Goal: Information Seeking & Learning: Learn about a topic

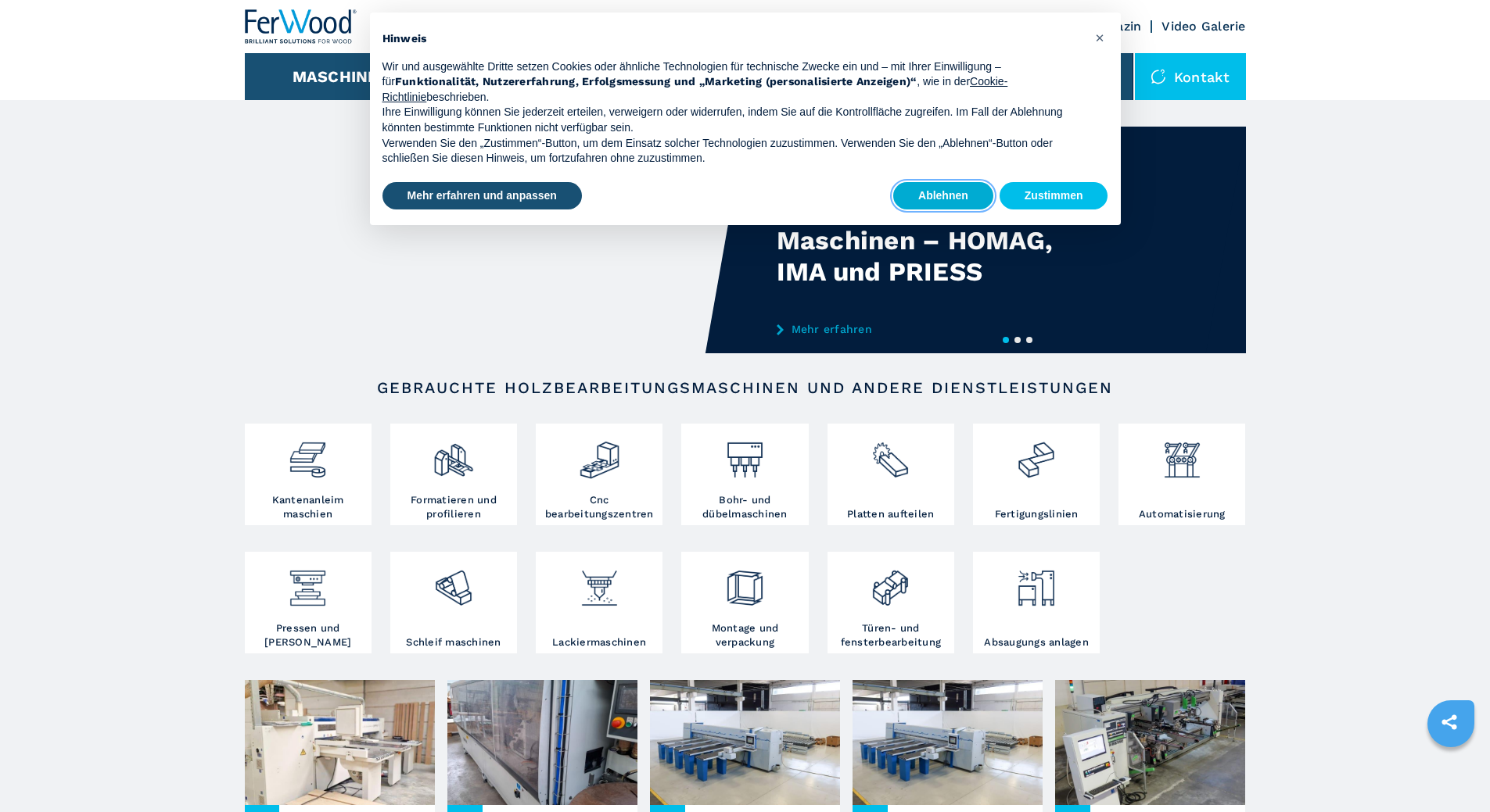
click at [737, 196] on button "Ablehnen" at bounding box center [942, 196] width 100 height 28
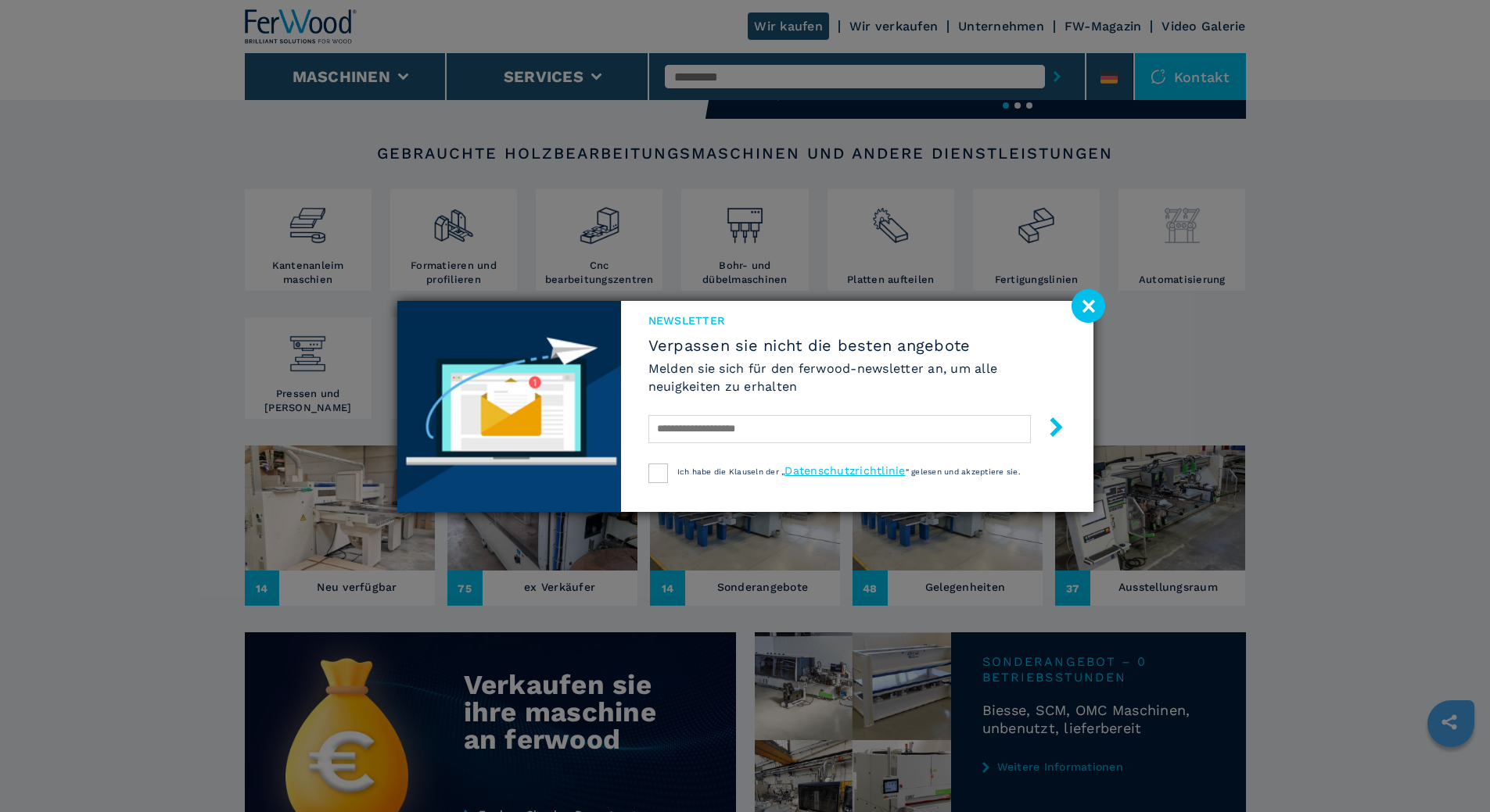
scroll to position [469, 0]
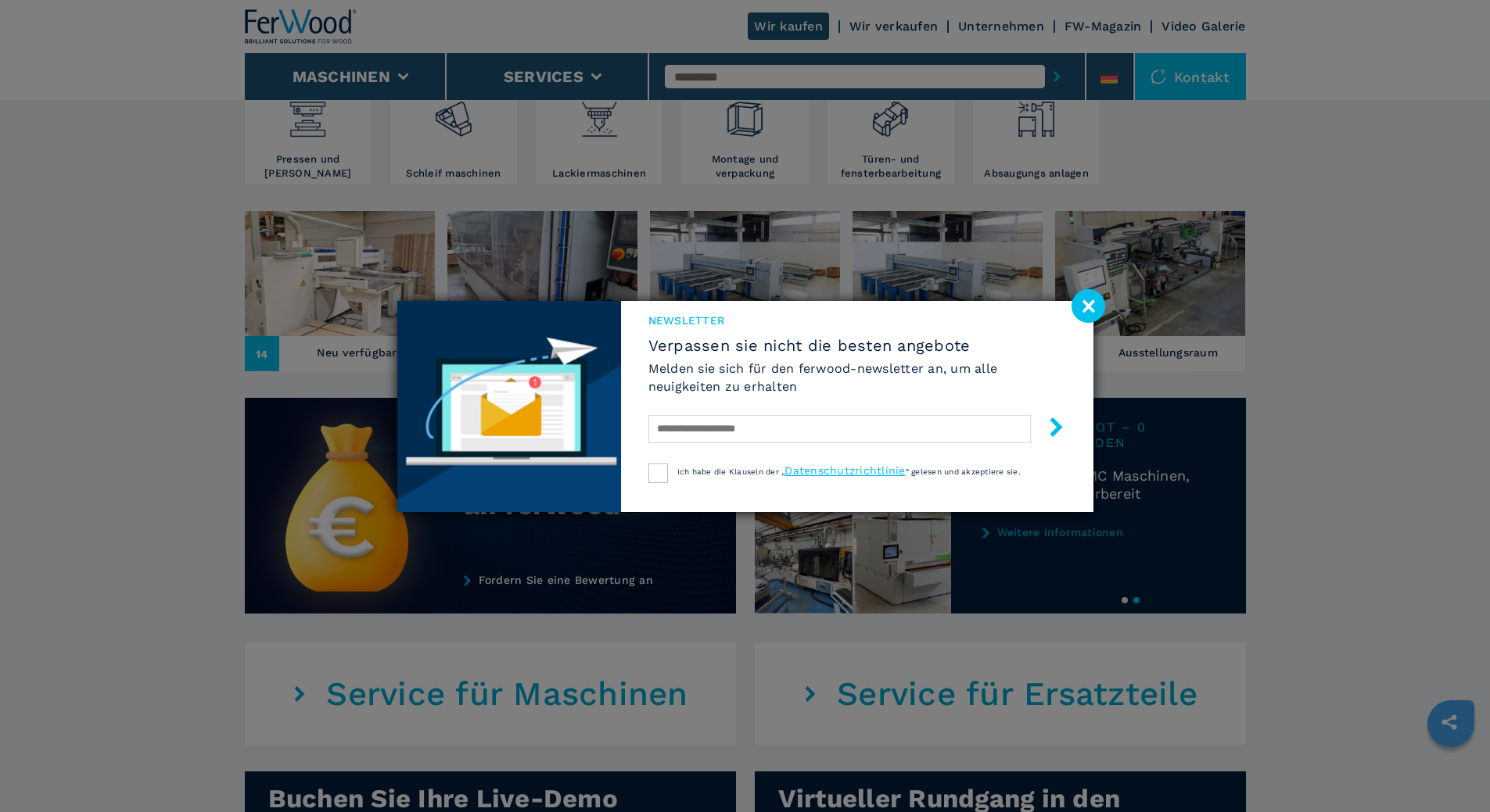
click at [737, 304] on image at bounding box center [1088, 306] width 34 height 34
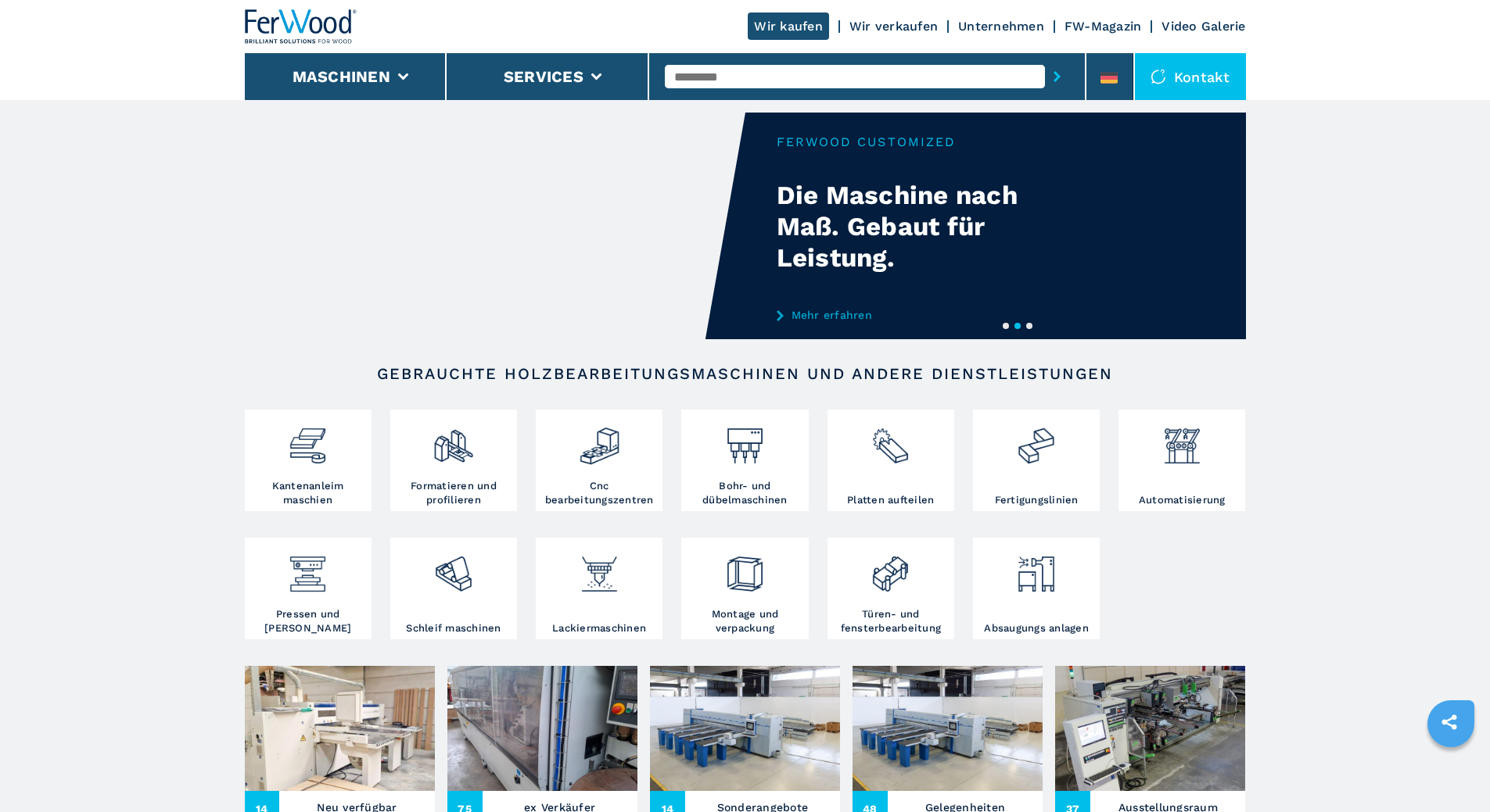
scroll to position [0, 0]
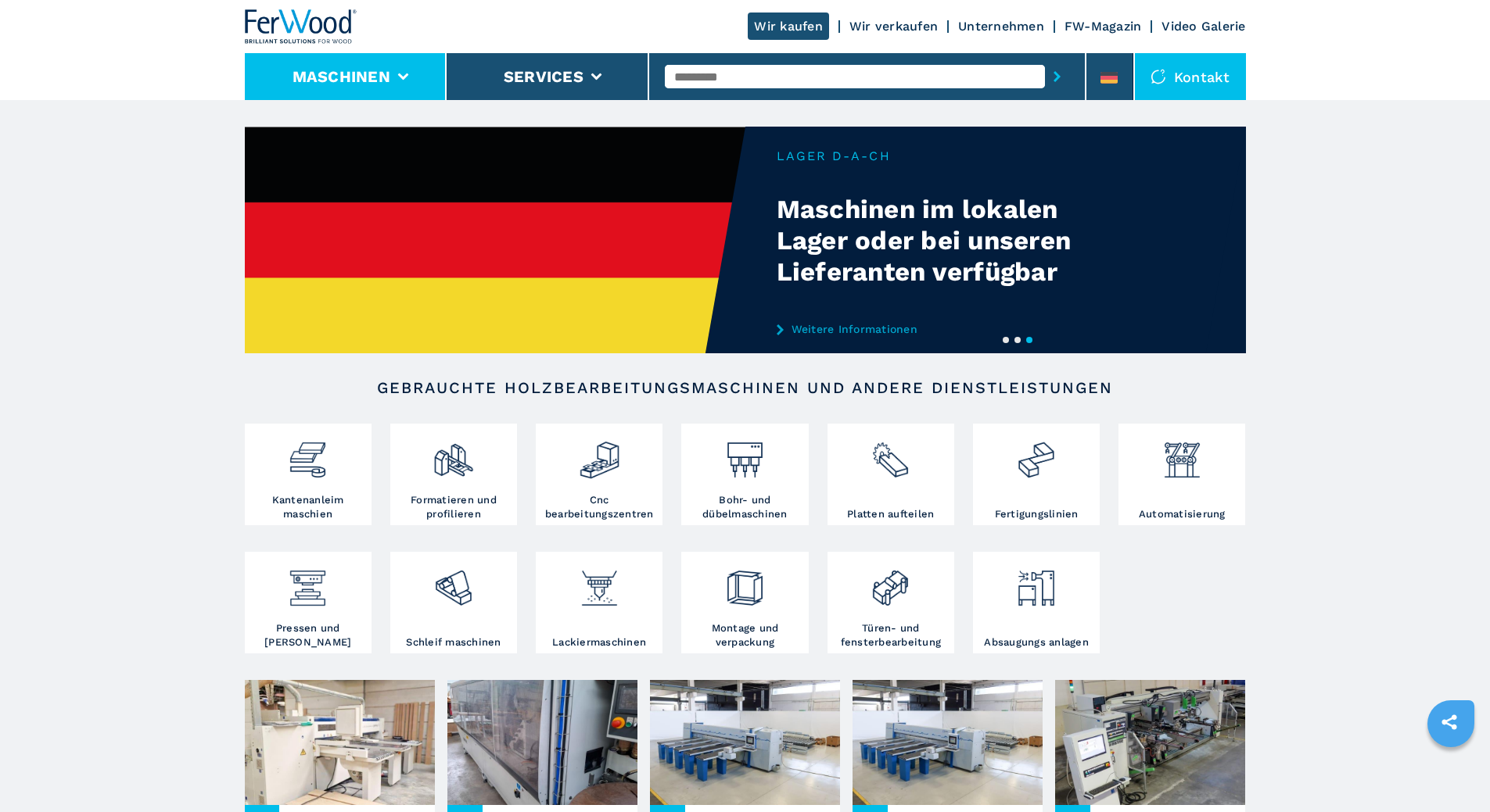
click at [400, 80] on icon at bounding box center [402, 77] width 11 height 7
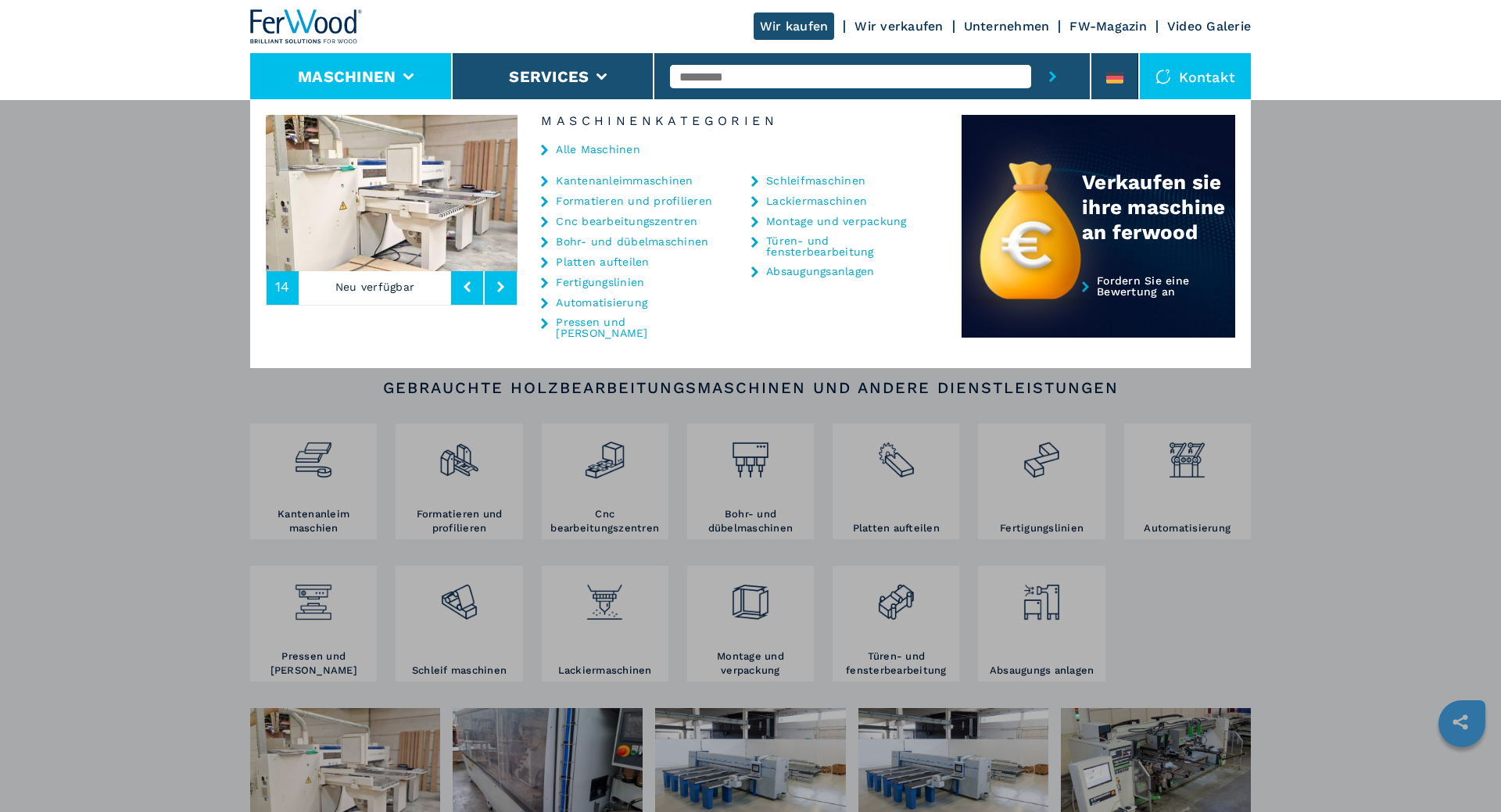
click at [595, 222] on link "Cnc bearbeitungszentren" at bounding box center [626, 221] width 141 height 11
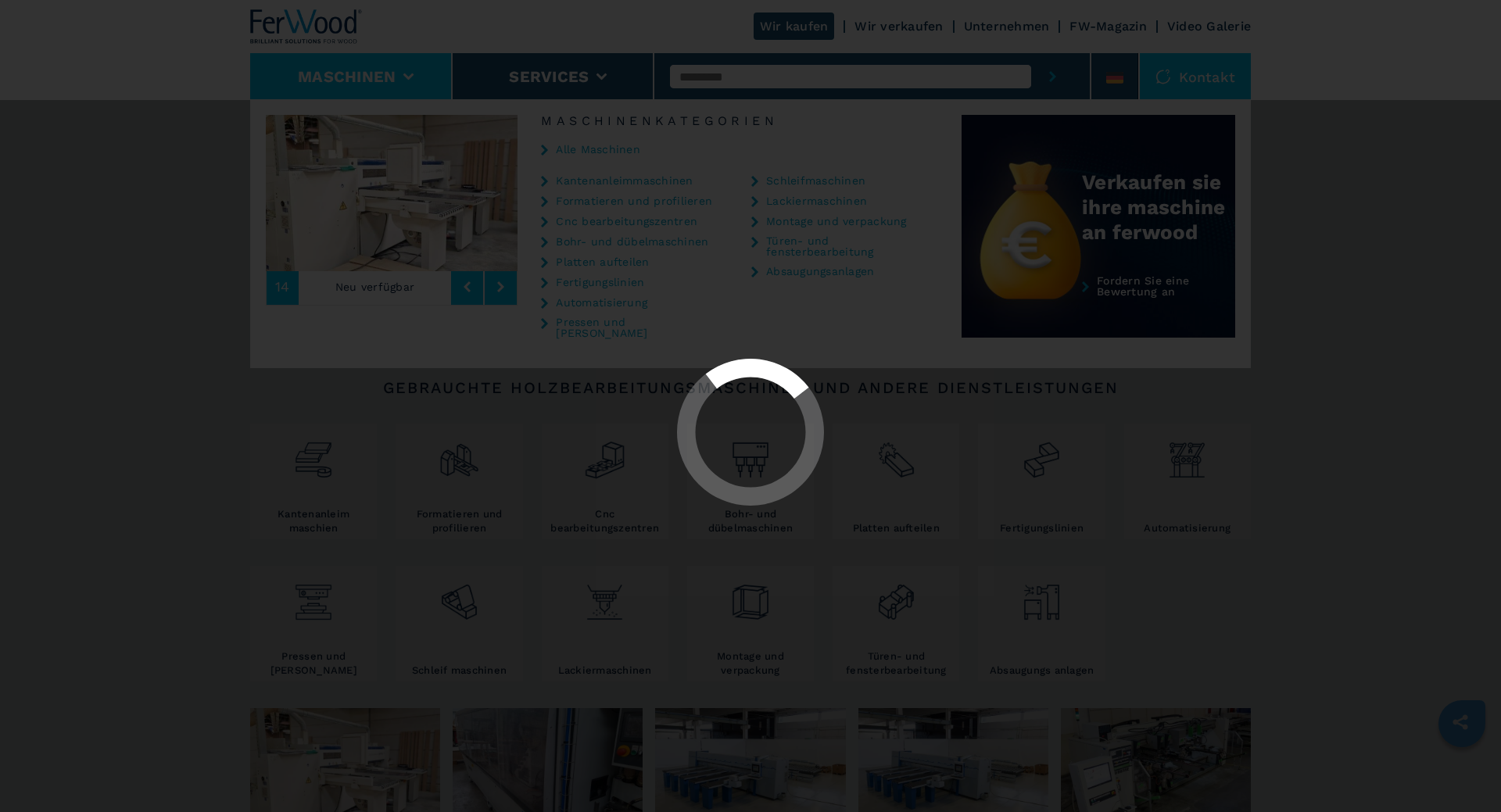
select select "**********"
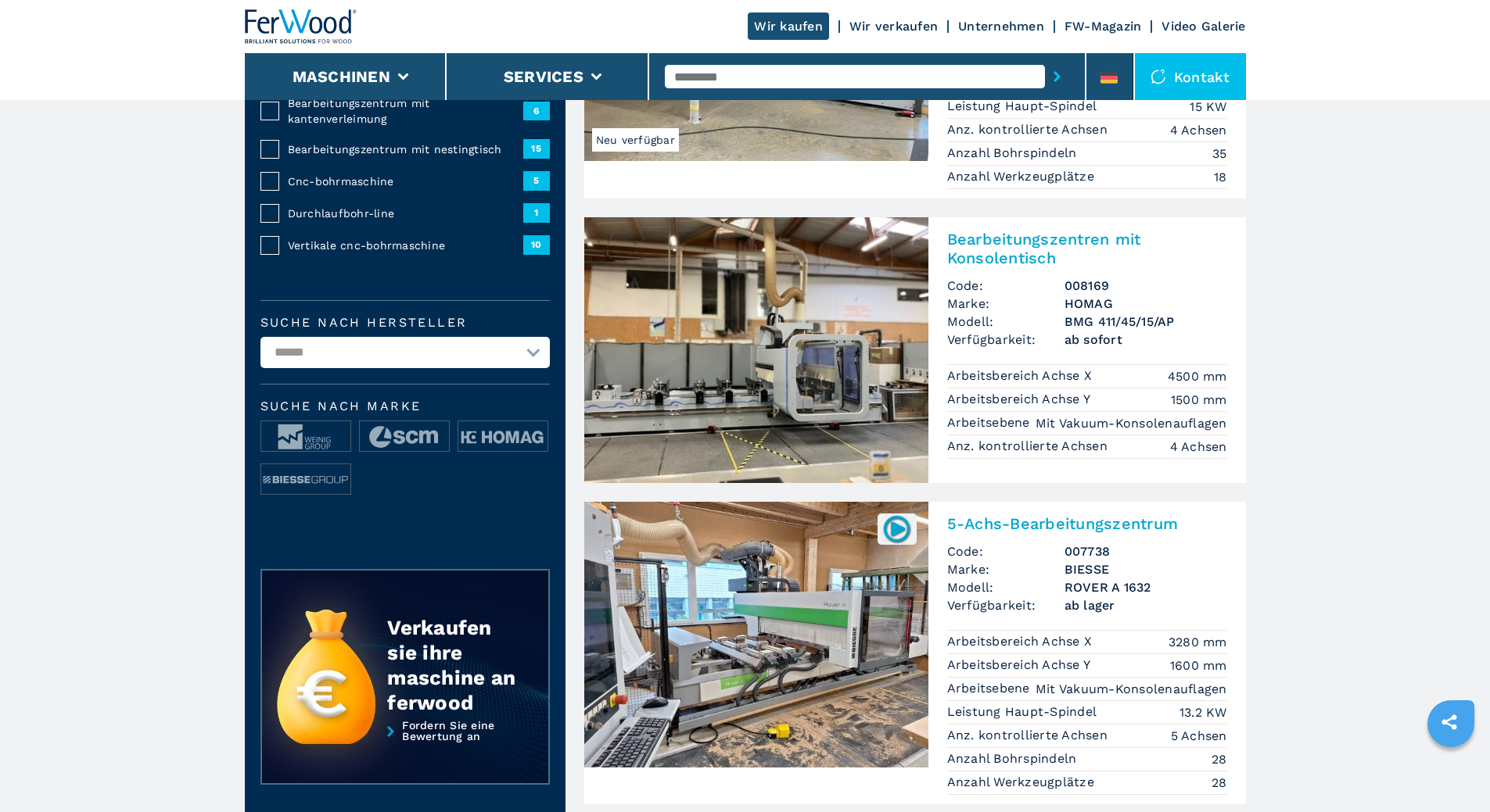
scroll to position [391, 0]
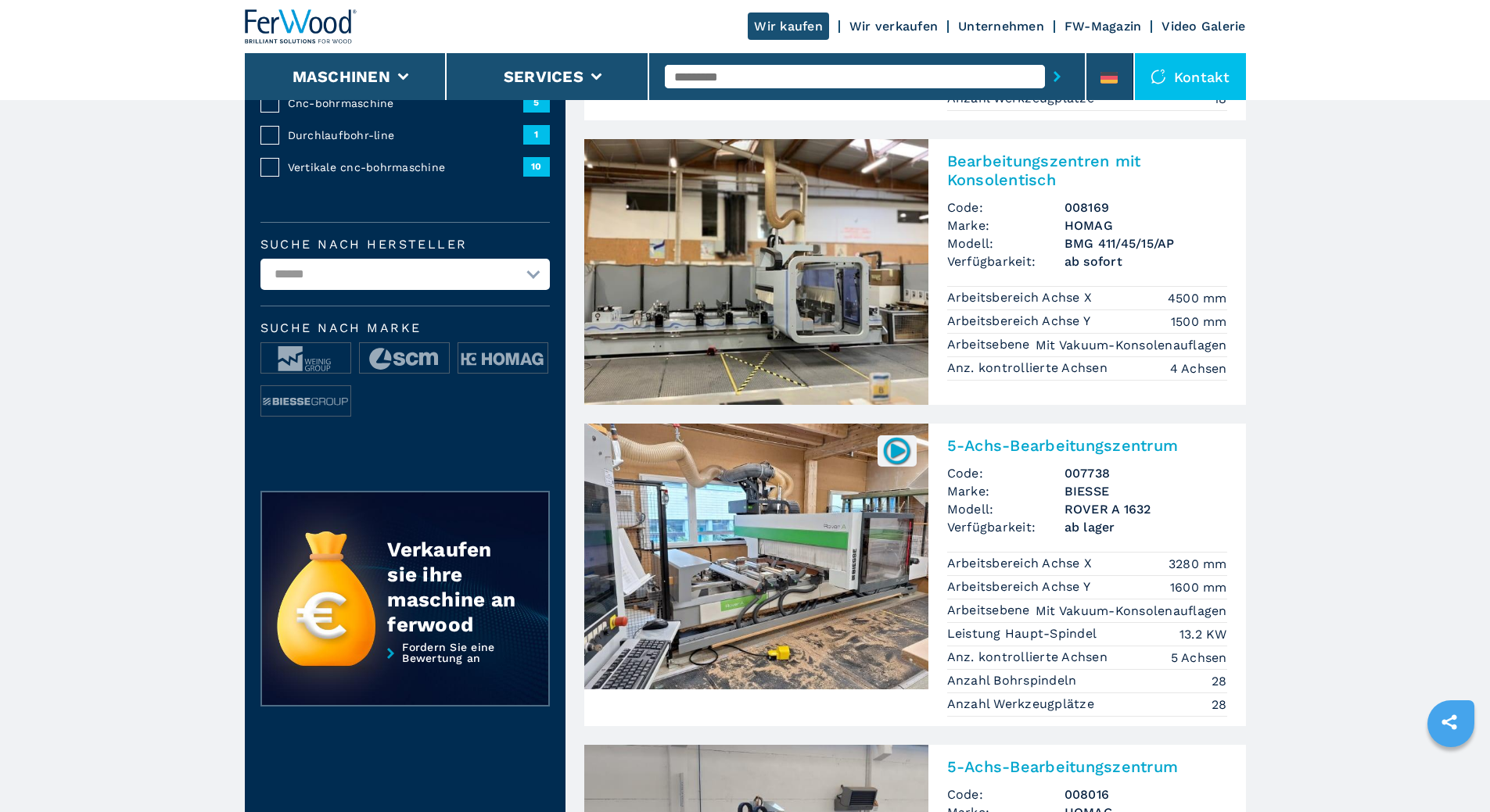
click at [697, 298] on img at bounding box center [756, 272] width 344 height 266
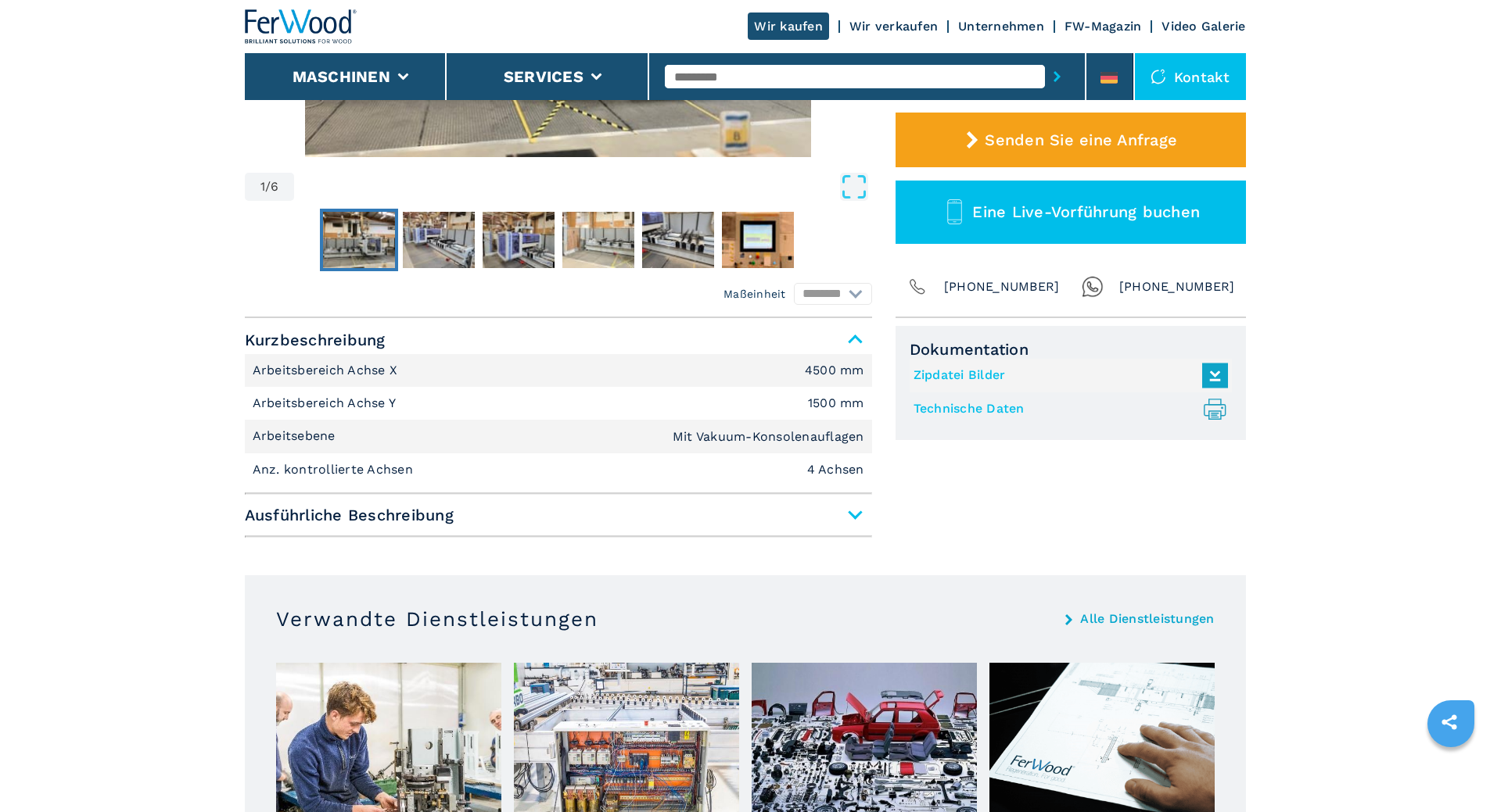
scroll to position [313, 0]
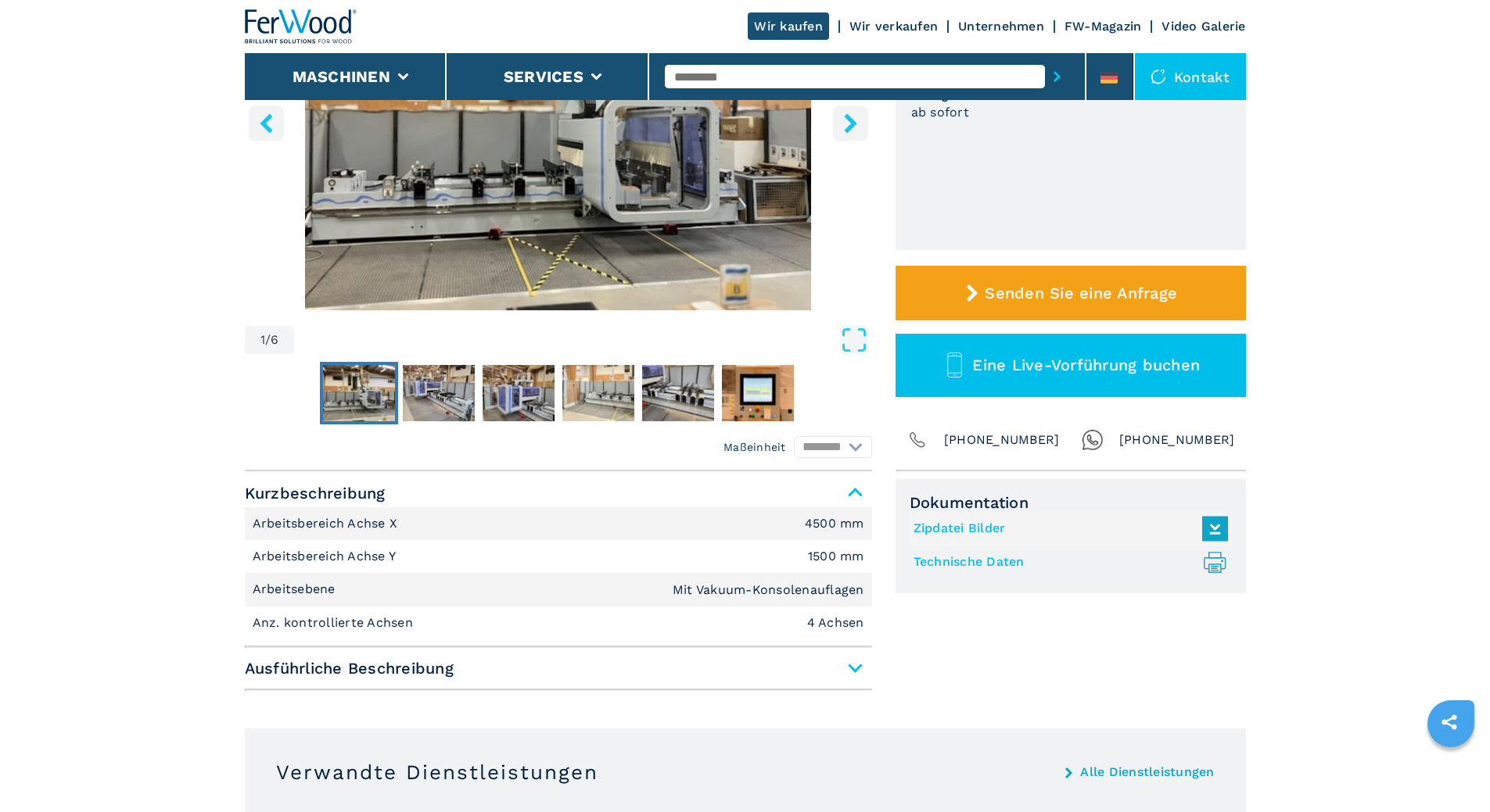
click at [737, 663] on span "Ausführliche Beschreibung" at bounding box center [558, 668] width 628 height 28
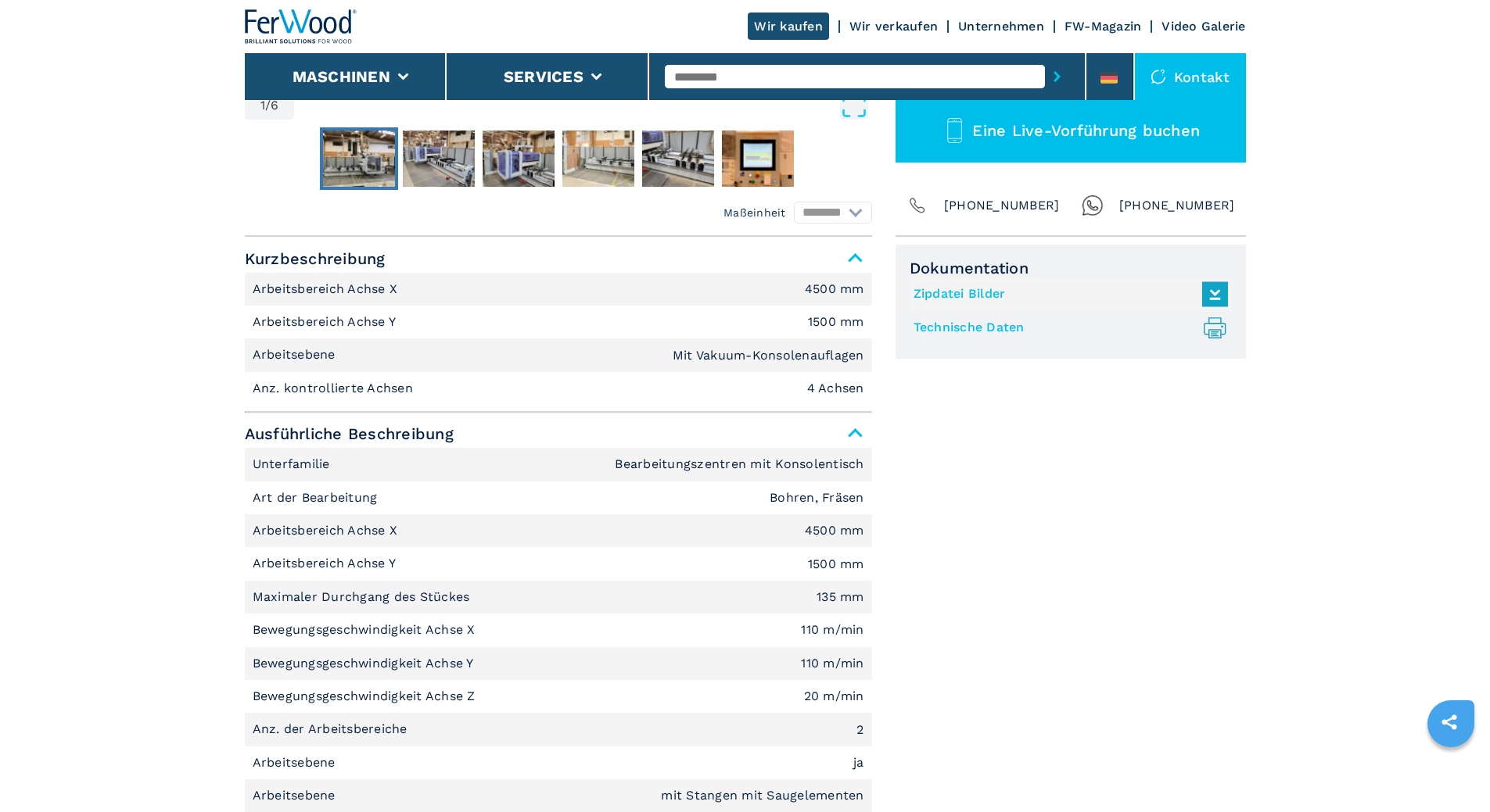
scroll to position [235, 0]
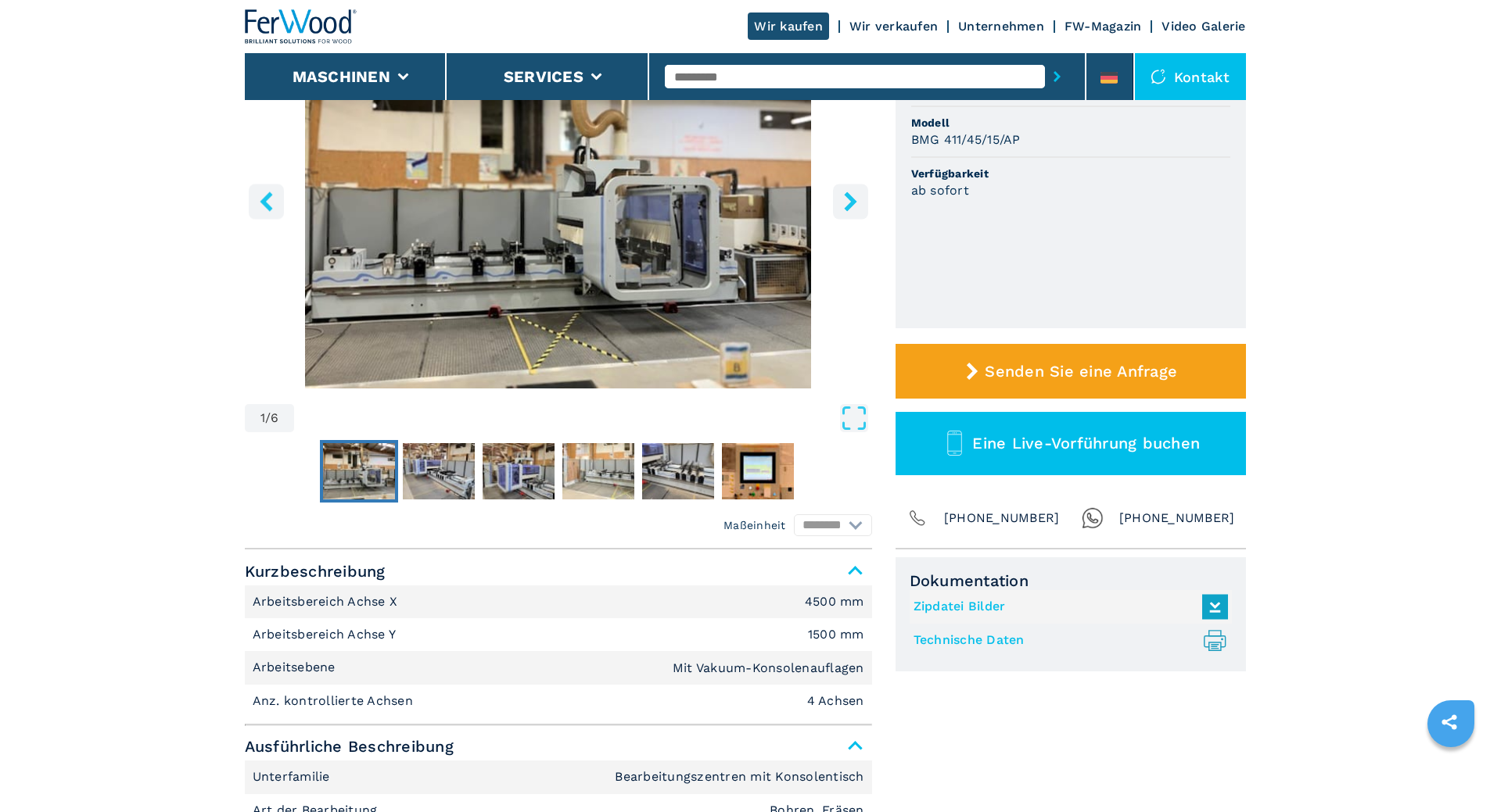
click at [737, 204] on icon "right-button" at bounding box center [850, 201] width 20 height 20
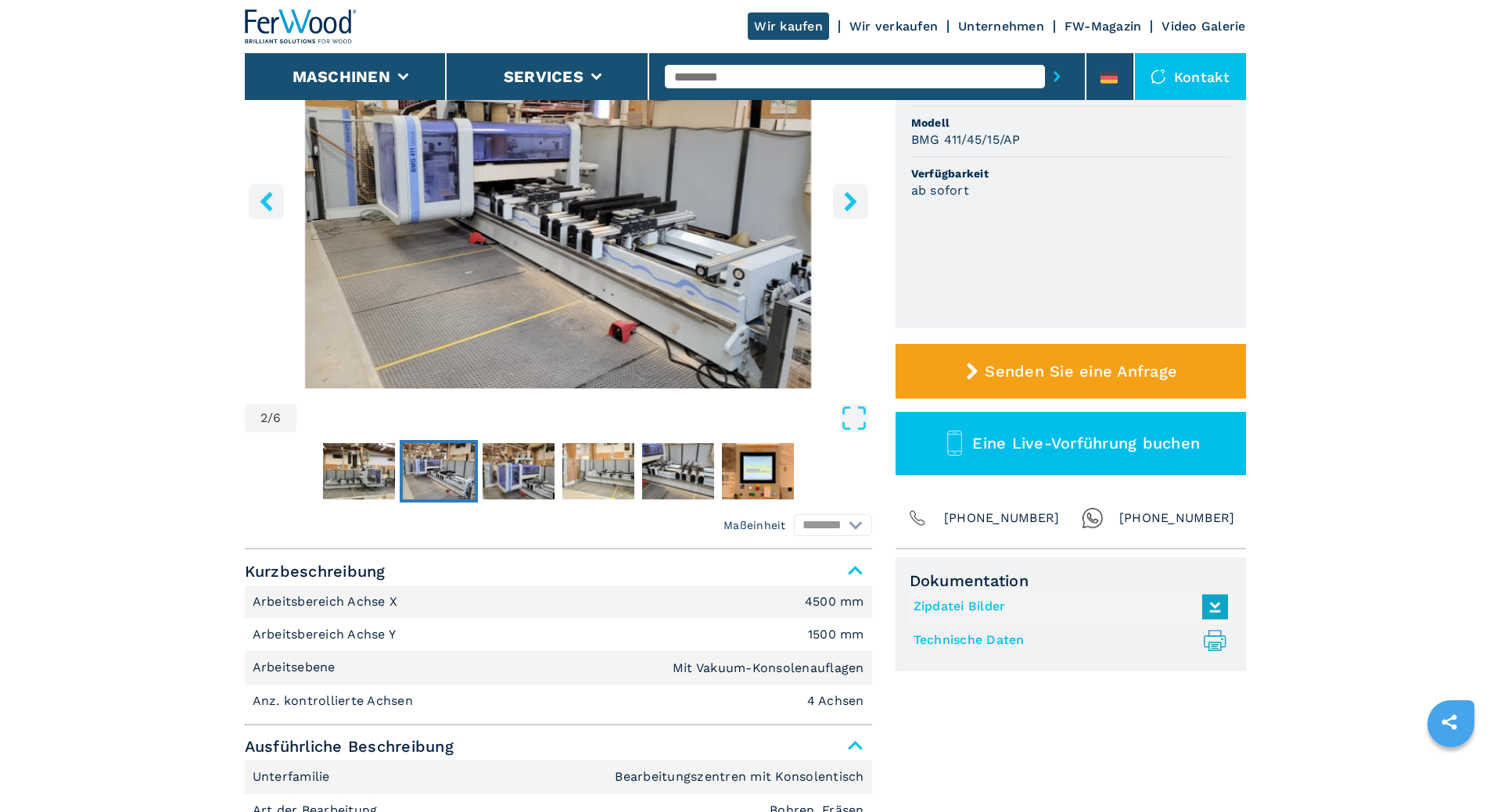
click at [737, 202] on icon "right-button" at bounding box center [850, 201] width 20 height 20
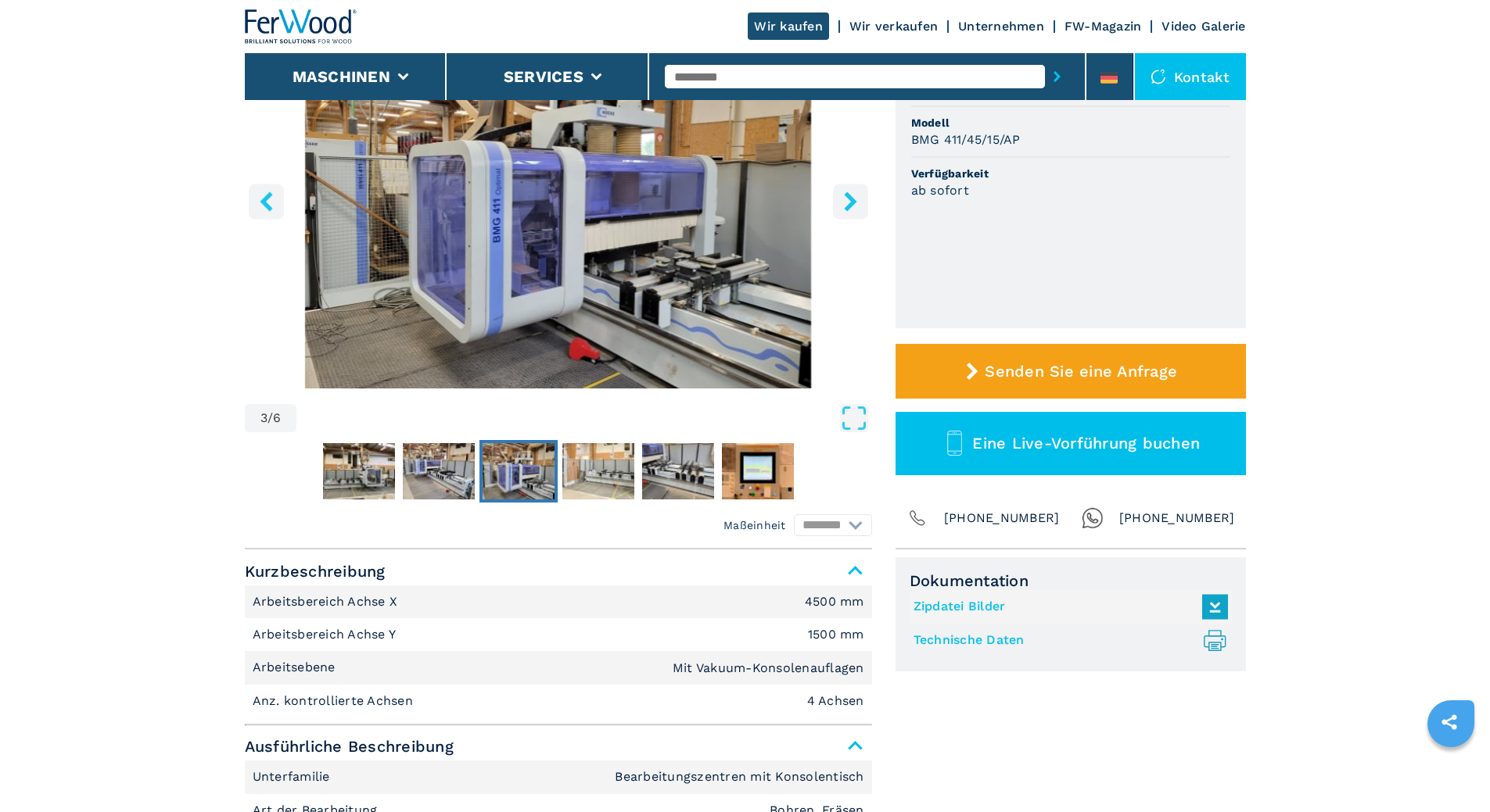
click at [737, 202] on icon "right-button" at bounding box center [850, 201] width 20 height 20
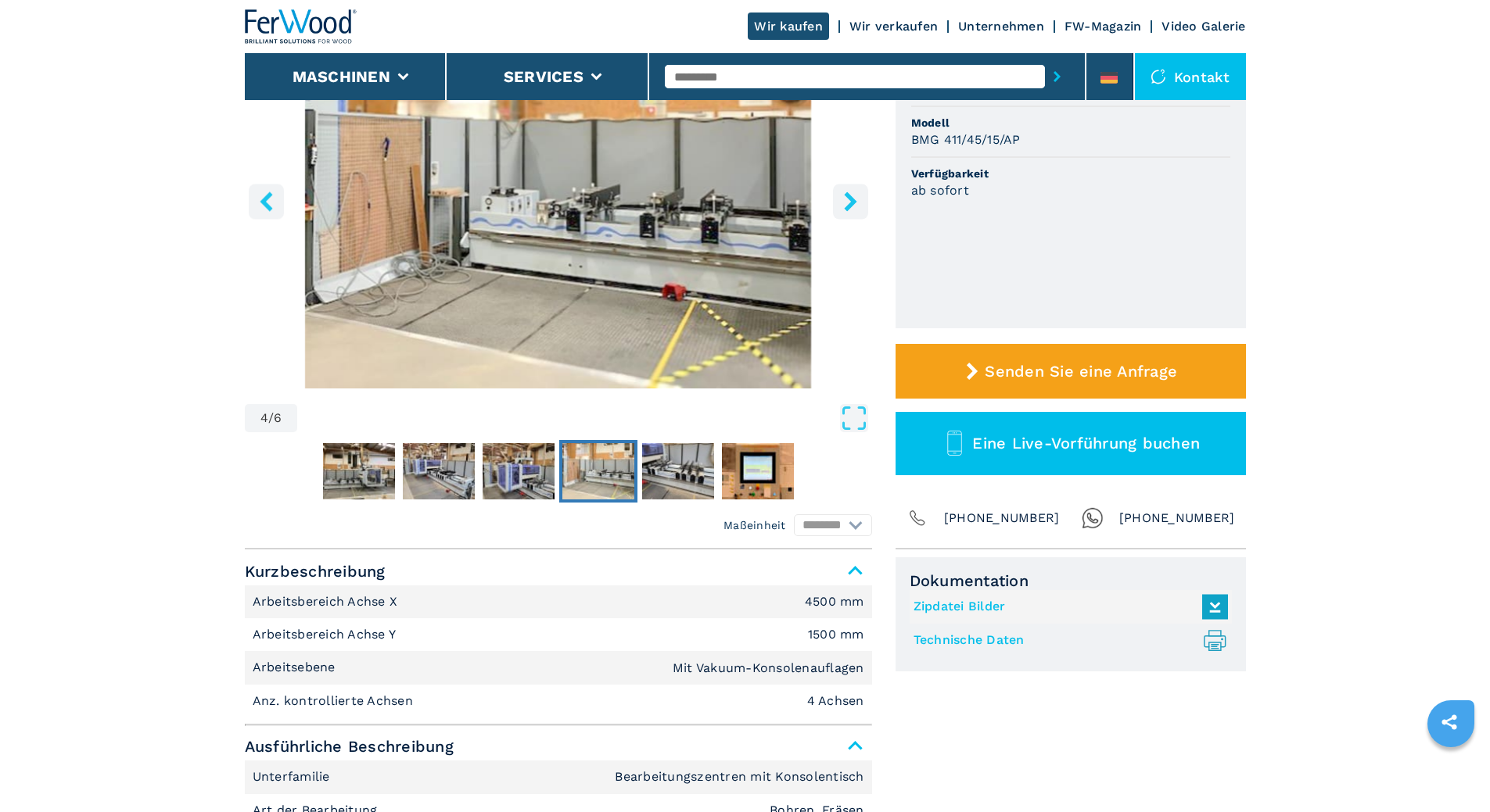
click at [737, 202] on icon "right-button" at bounding box center [850, 201] width 20 height 20
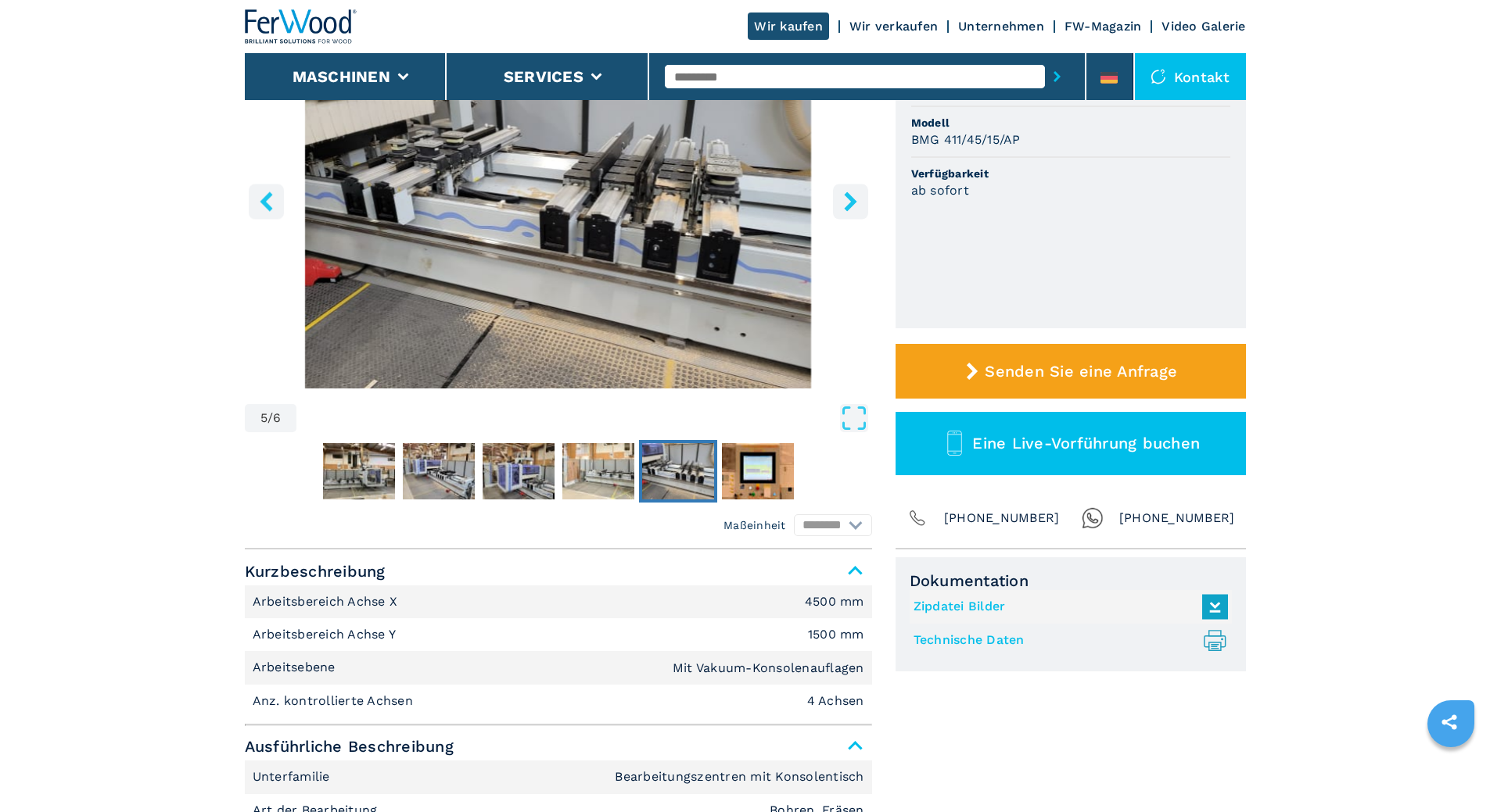
click at [737, 201] on icon "right-button" at bounding box center [850, 201] width 20 height 20
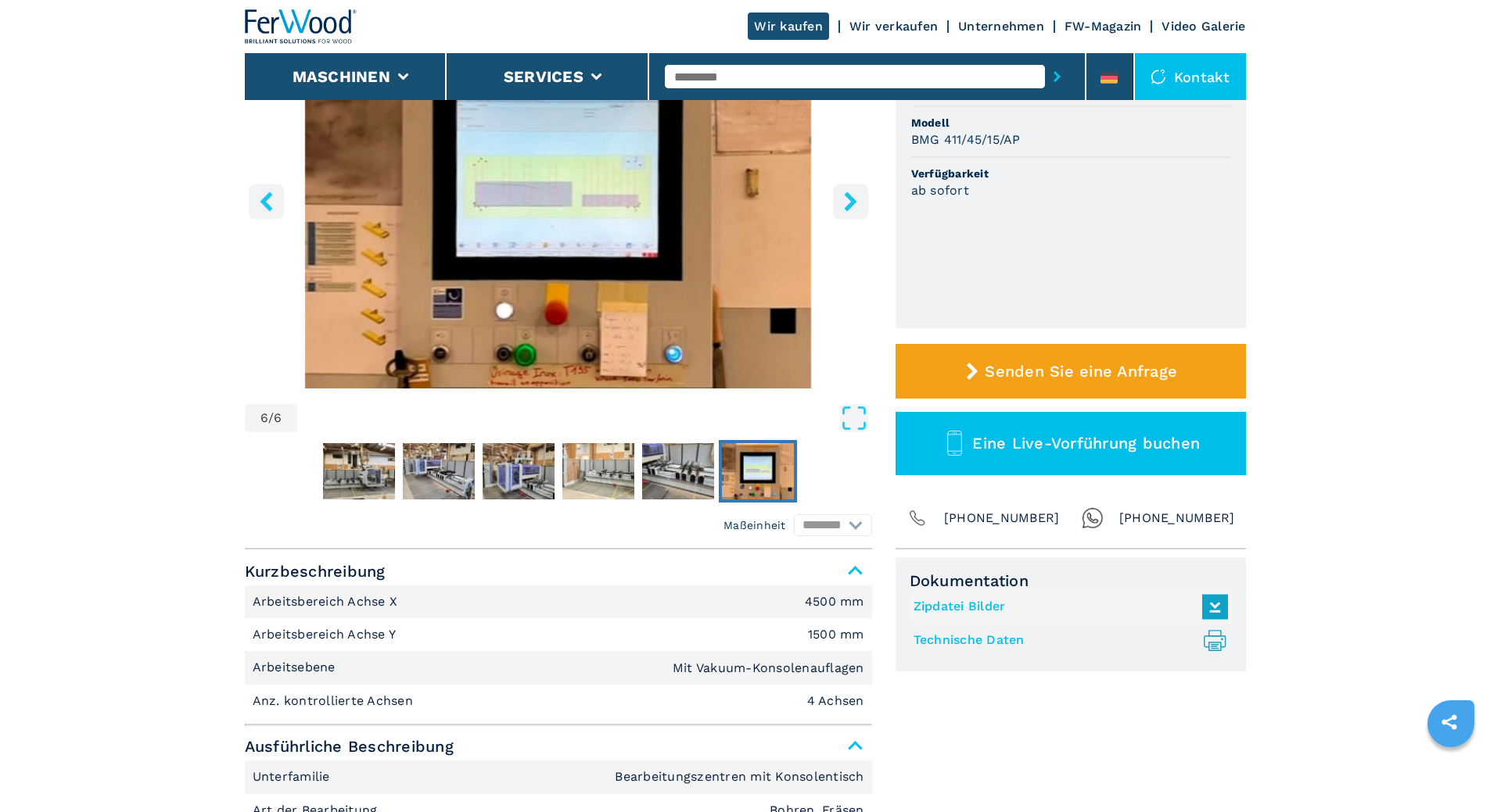
click at [737, 201] on icon "right-button" at bounding box center [850, 201] width 20 height 20
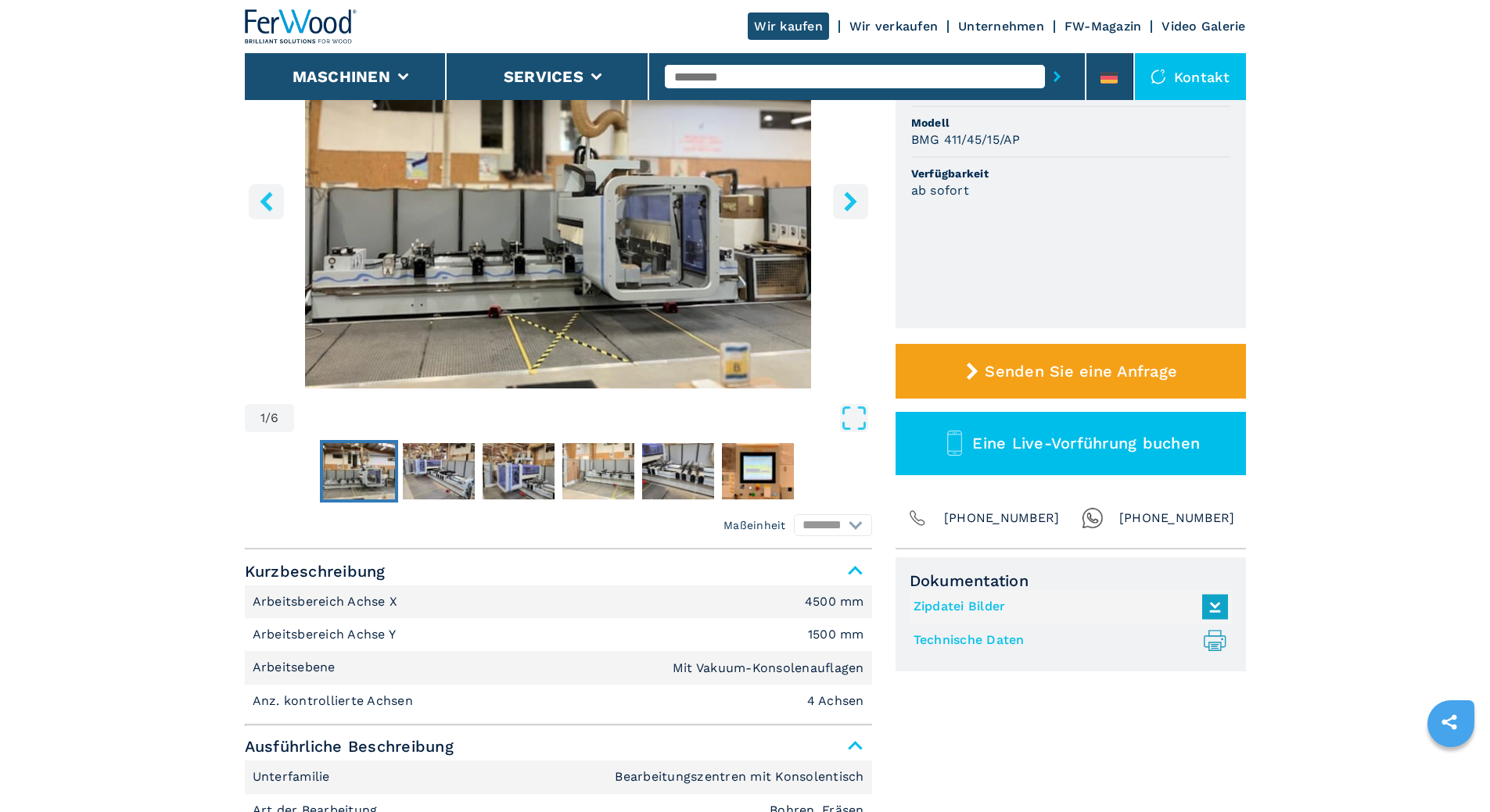
click at [737, 201] on icon "right-button" at bounding box center [850, 201] width 20 height 20
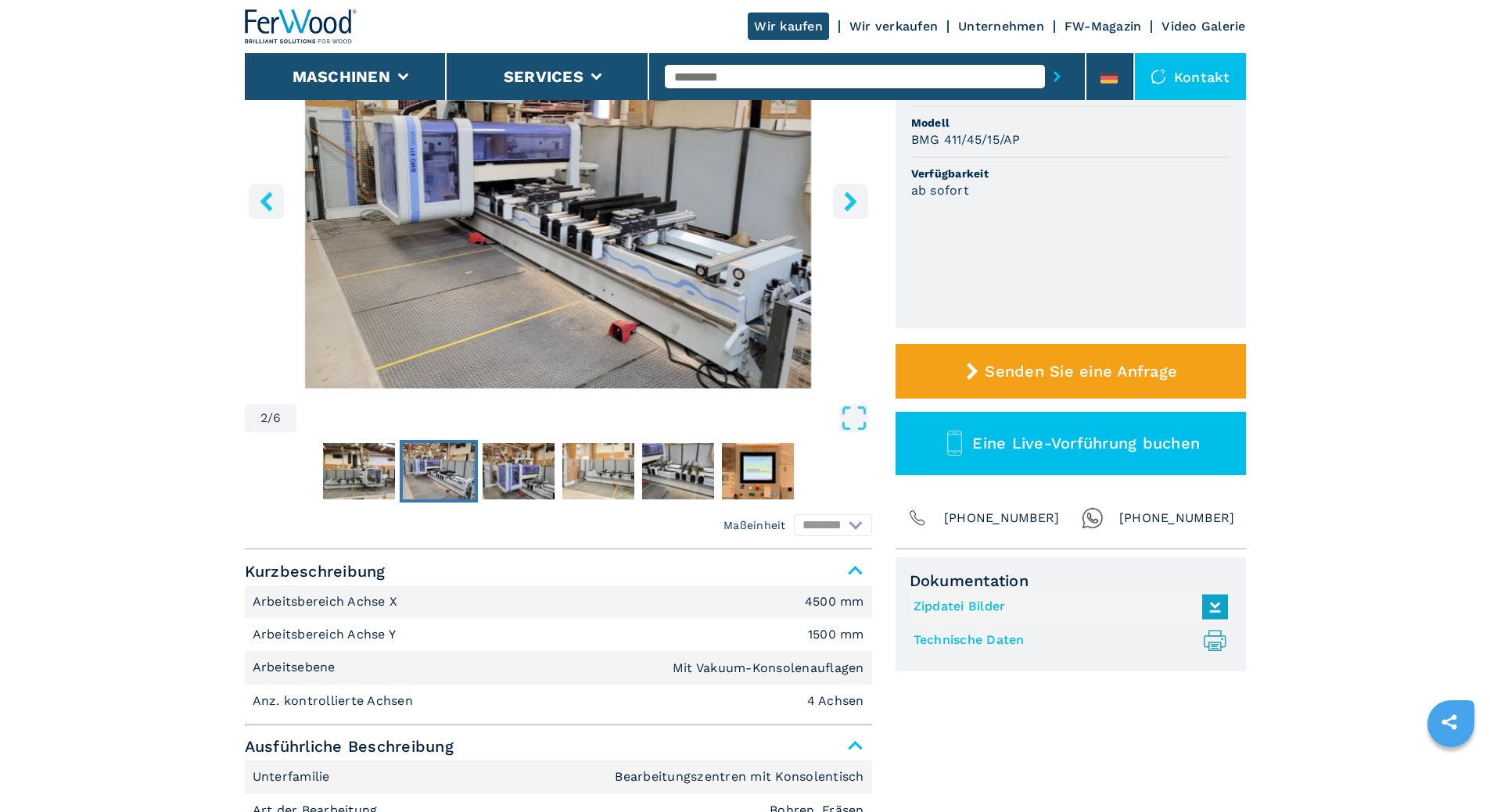
click at [737, 200] on icon "right-button" at bounding box center [850, 201] width 20 height 20
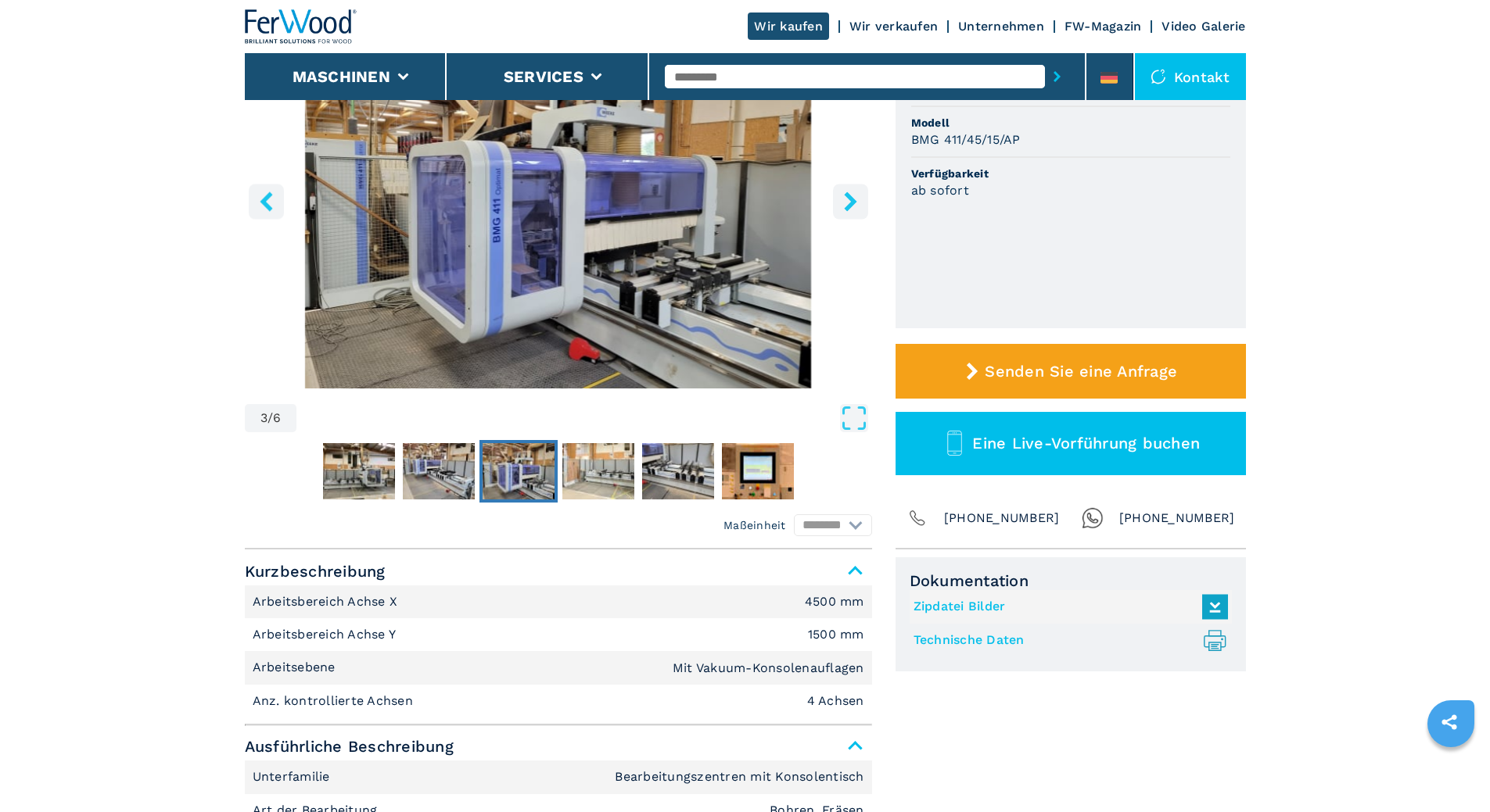
click at [737, 200] on icon "right-button" at bounding box center [850, 201] width 20 height 20
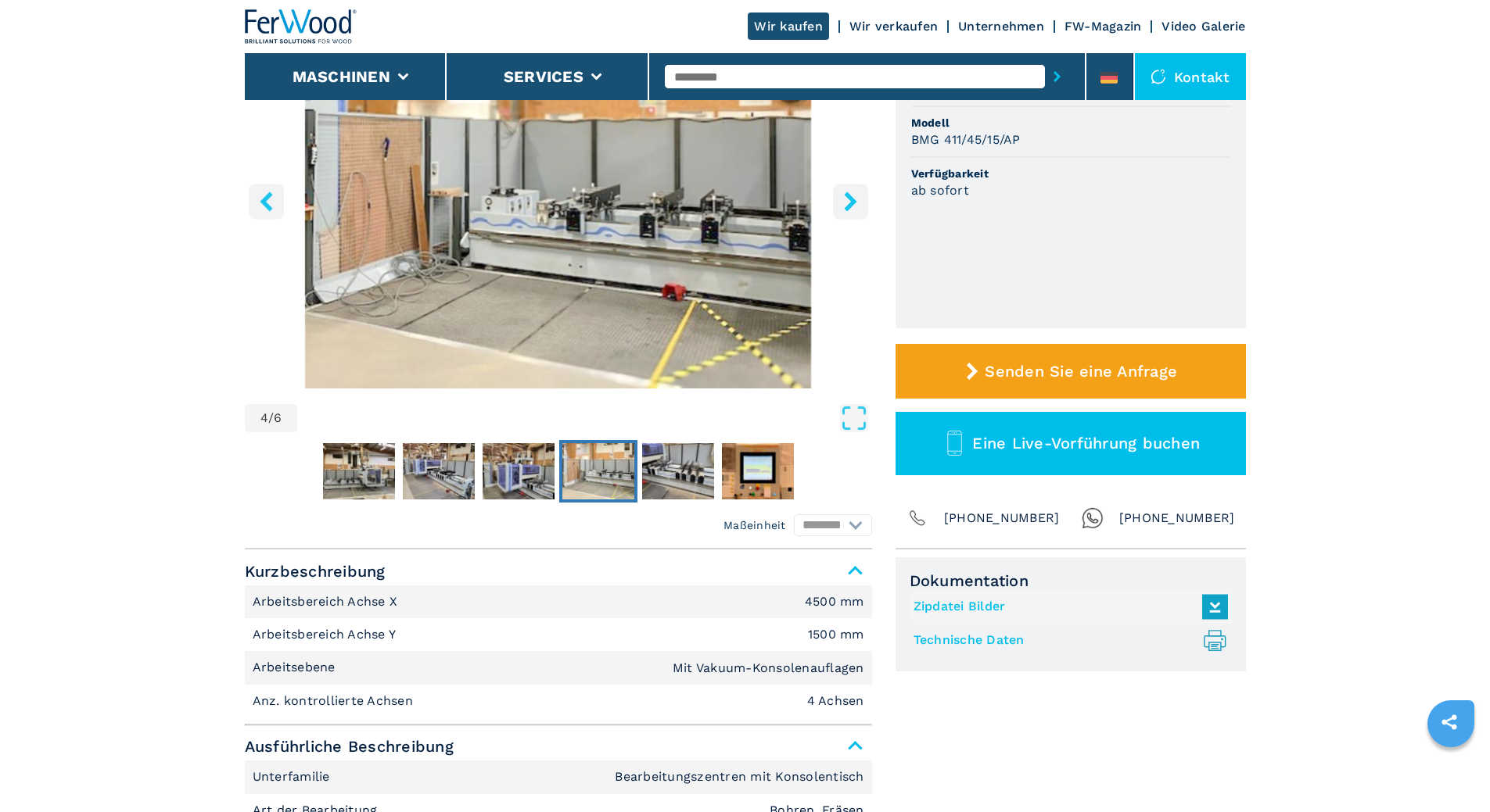
click at [737, 200] on icon "right-button" at bounding box center [850, 201] width 20 height 20
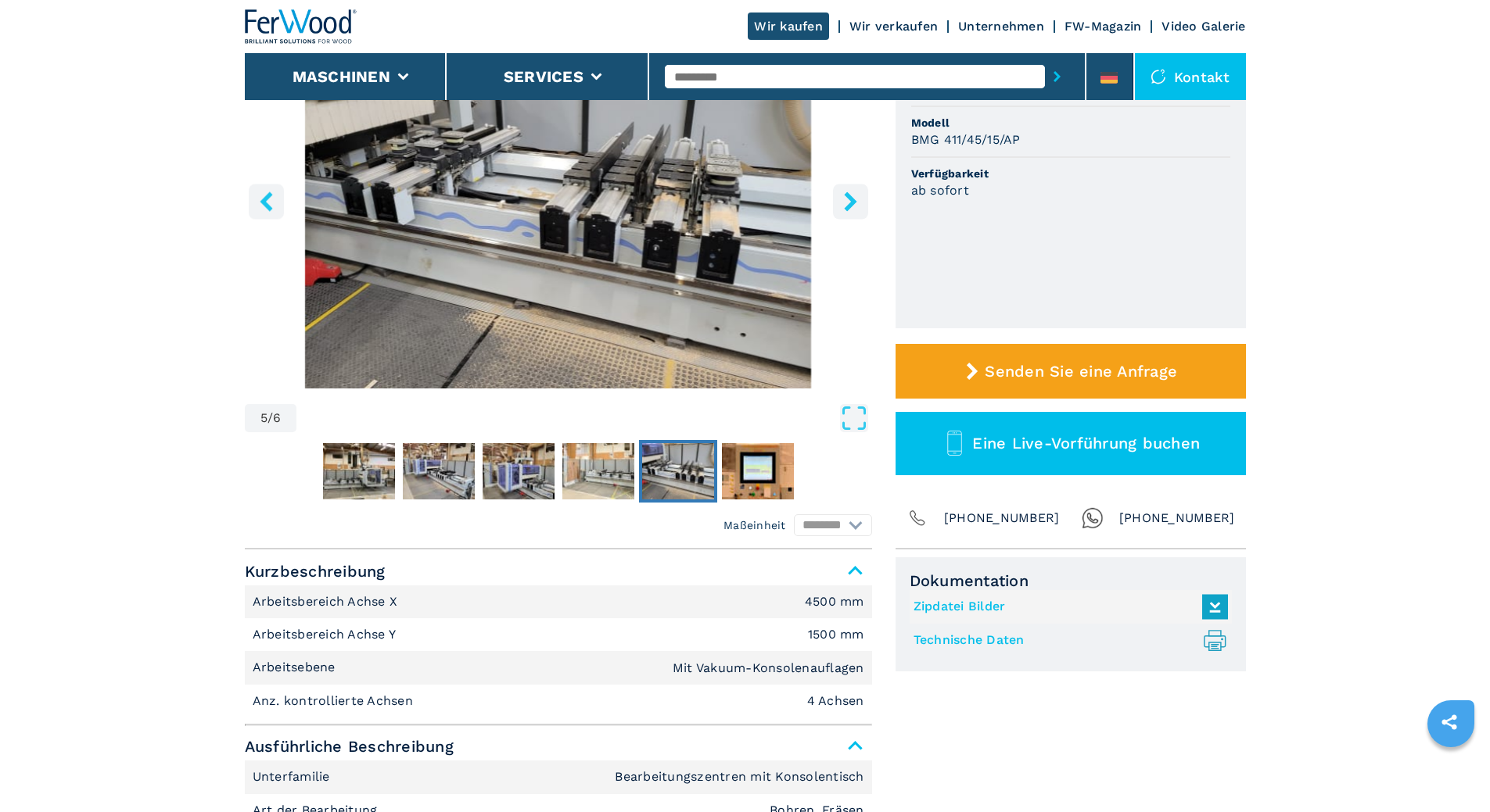
click at [737, 200] on icon "right-button" at bounding box center [850, 201] width 20 height 20
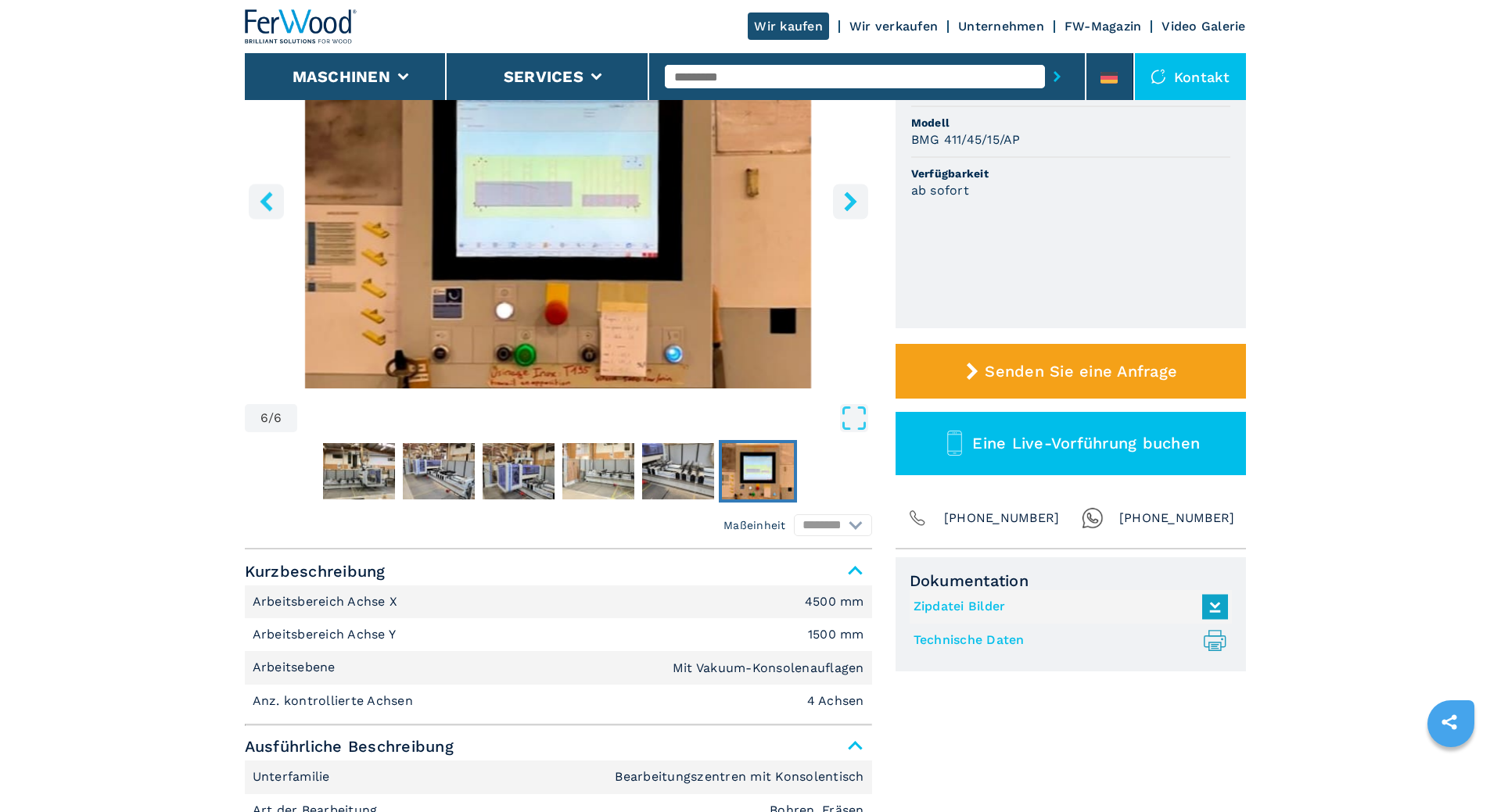
click at [737, 200] on icon "right-button" at bounding box center [850, 201] width 20 height 20
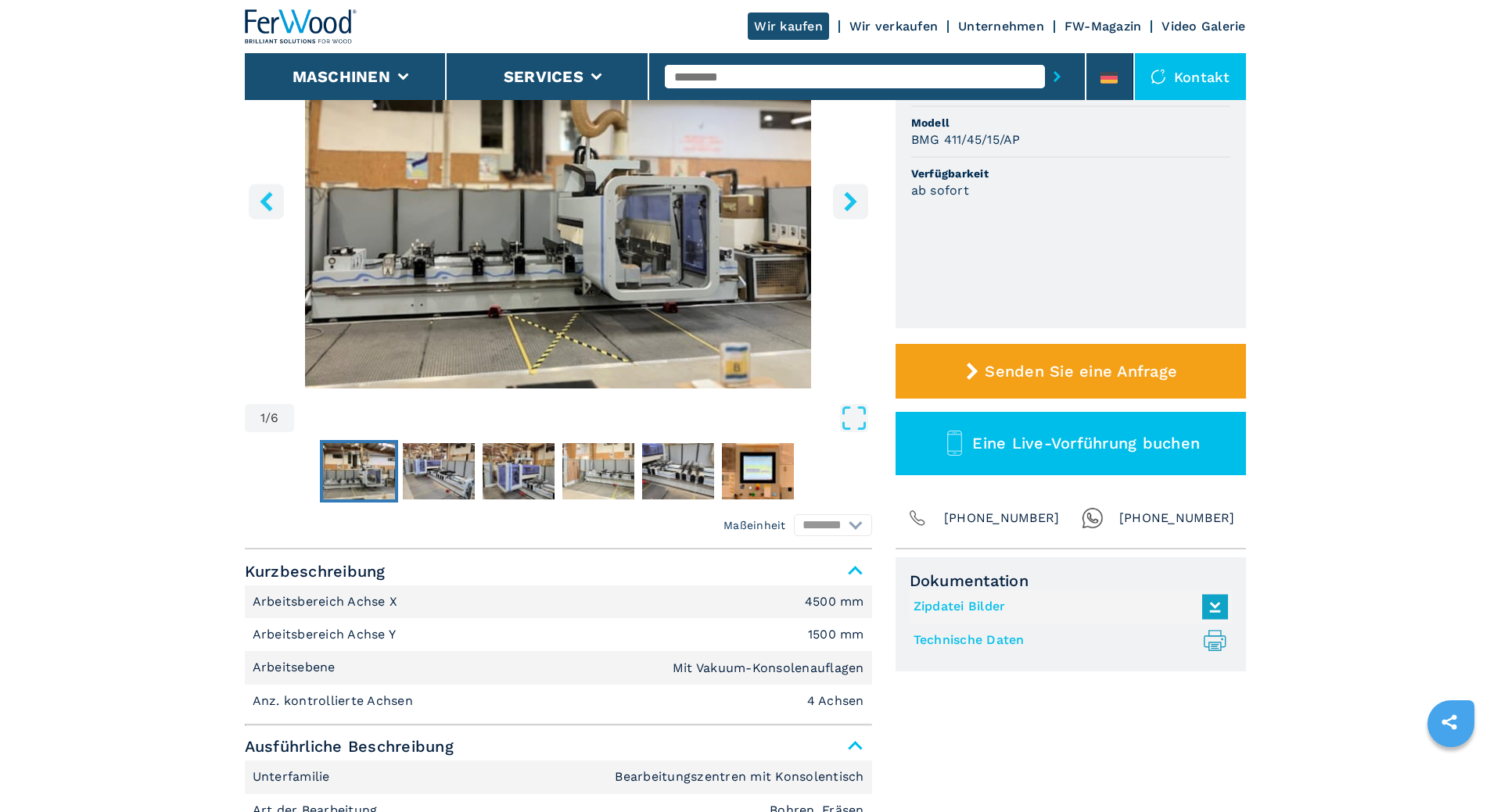
click at [737, 200] on icon "right-button" at bounding box center [850, 201] width 20 height 20
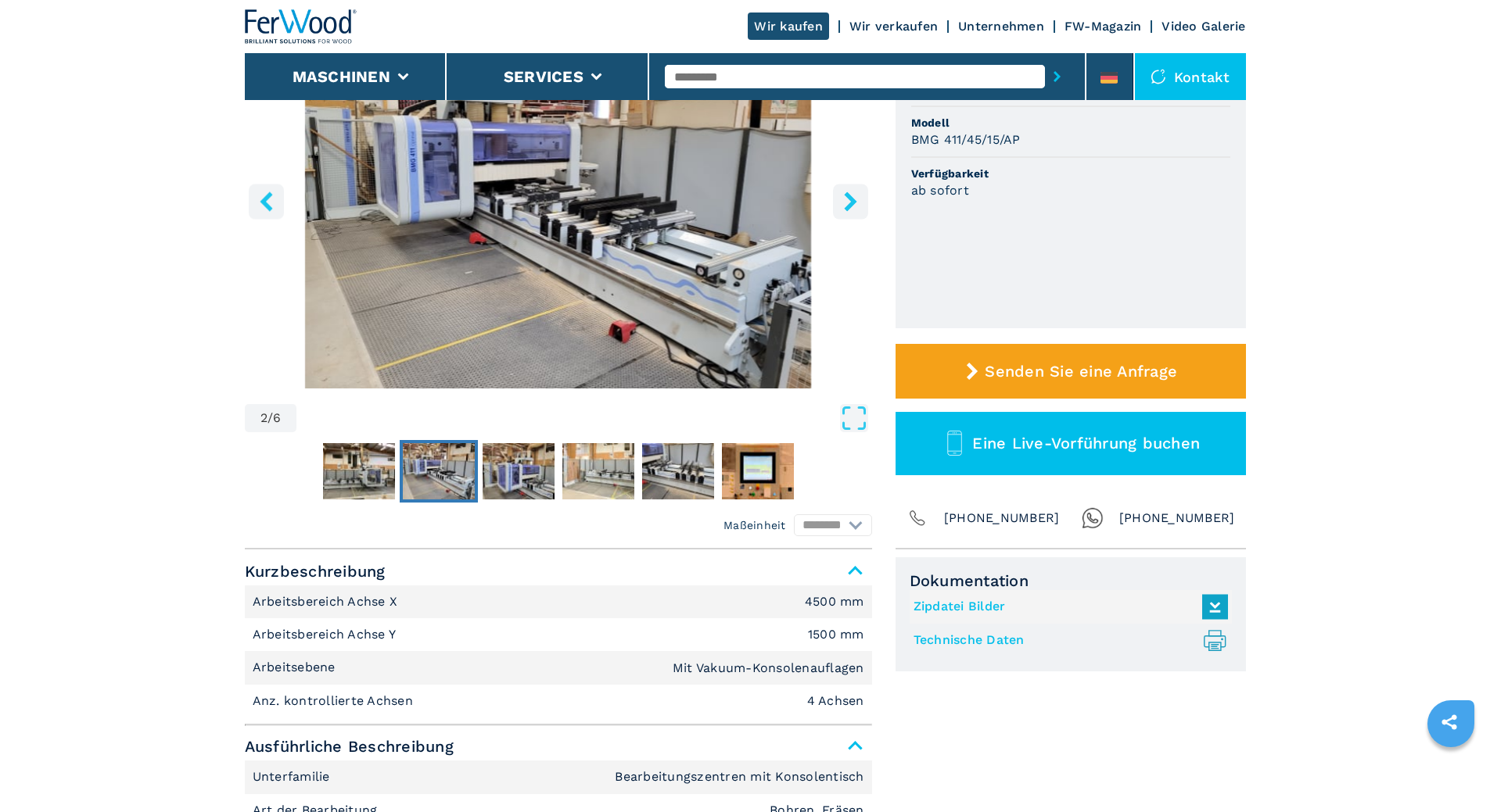
click at [737, 200] on icon "right-button" at bounding box center [850, 201] width 20 height 20
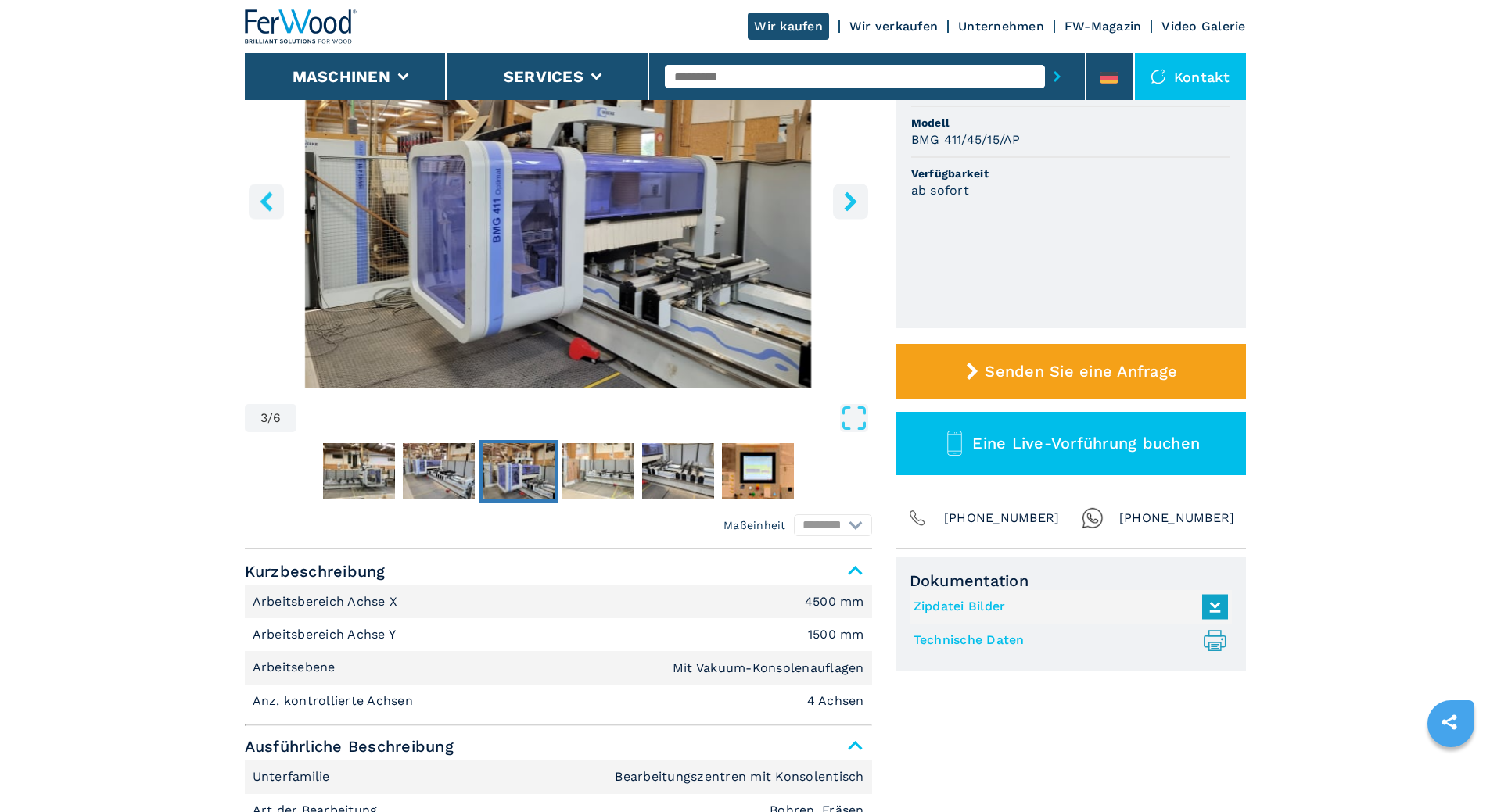
click at [737, 200] on icon "right-button" at bounding box center [850, 201] width 20 height 20
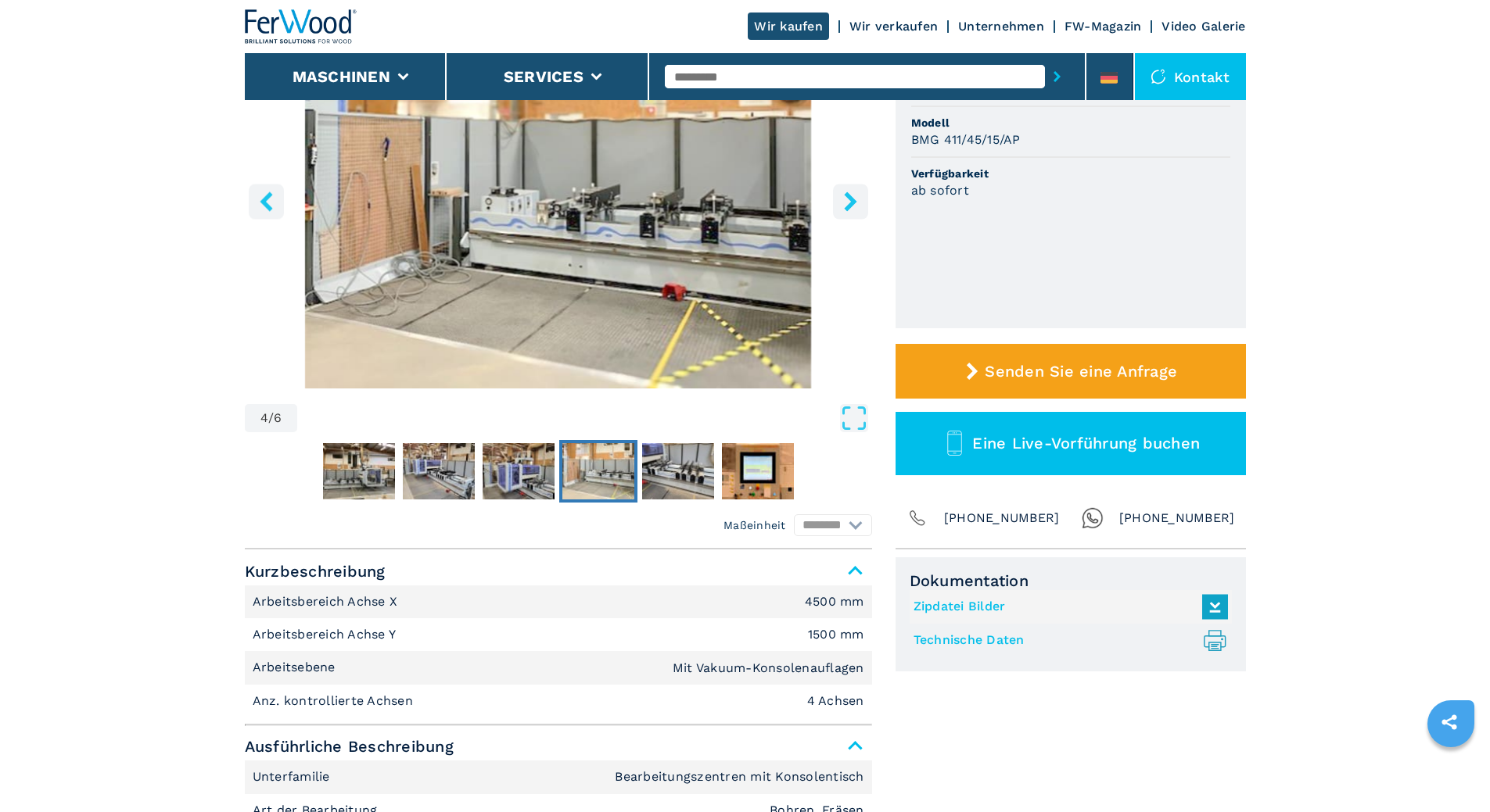
click at [737, 200] on icon "right-button" at bounding box center [850, 201] width 20 height 20
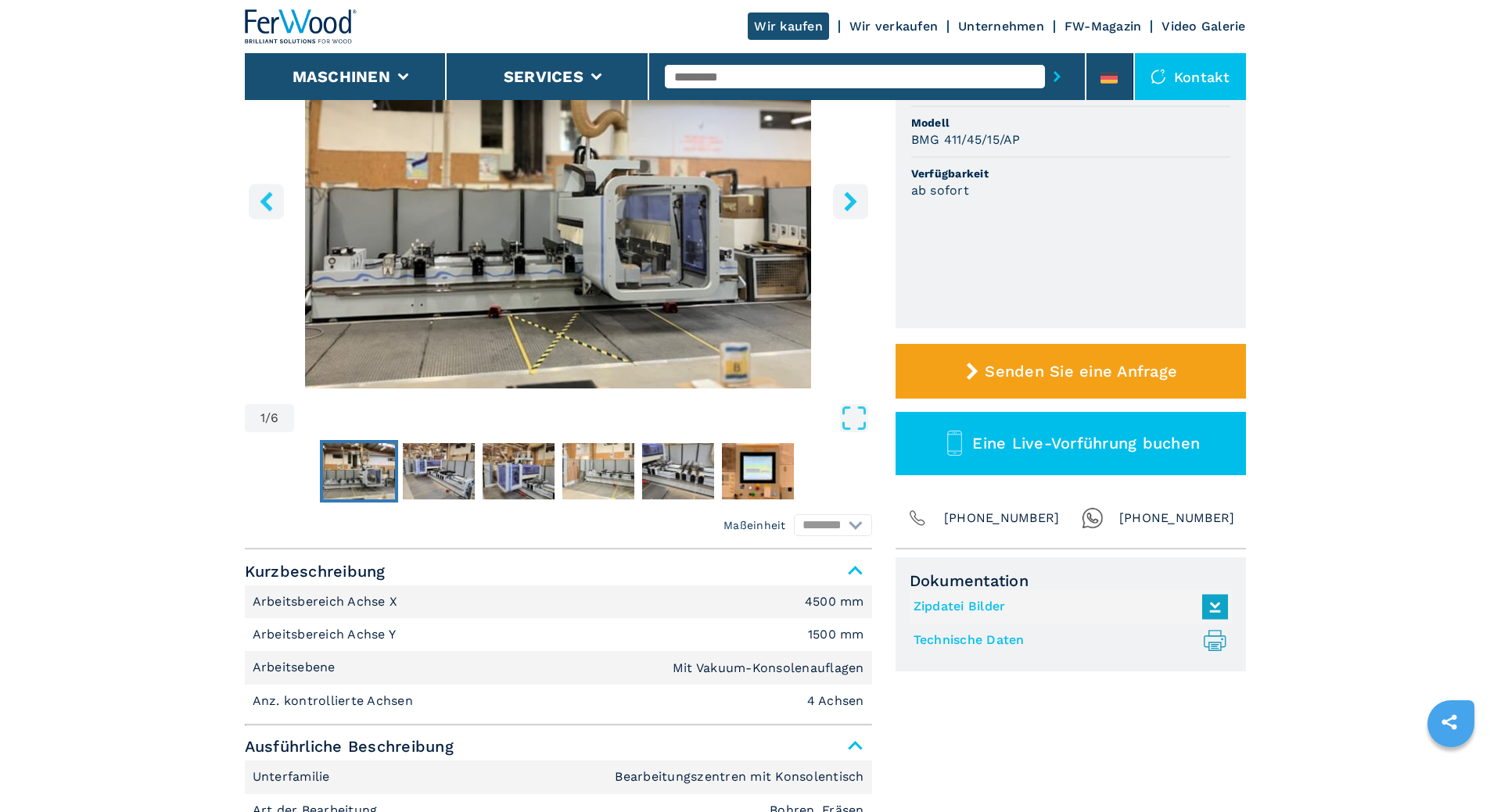
select select "**********"
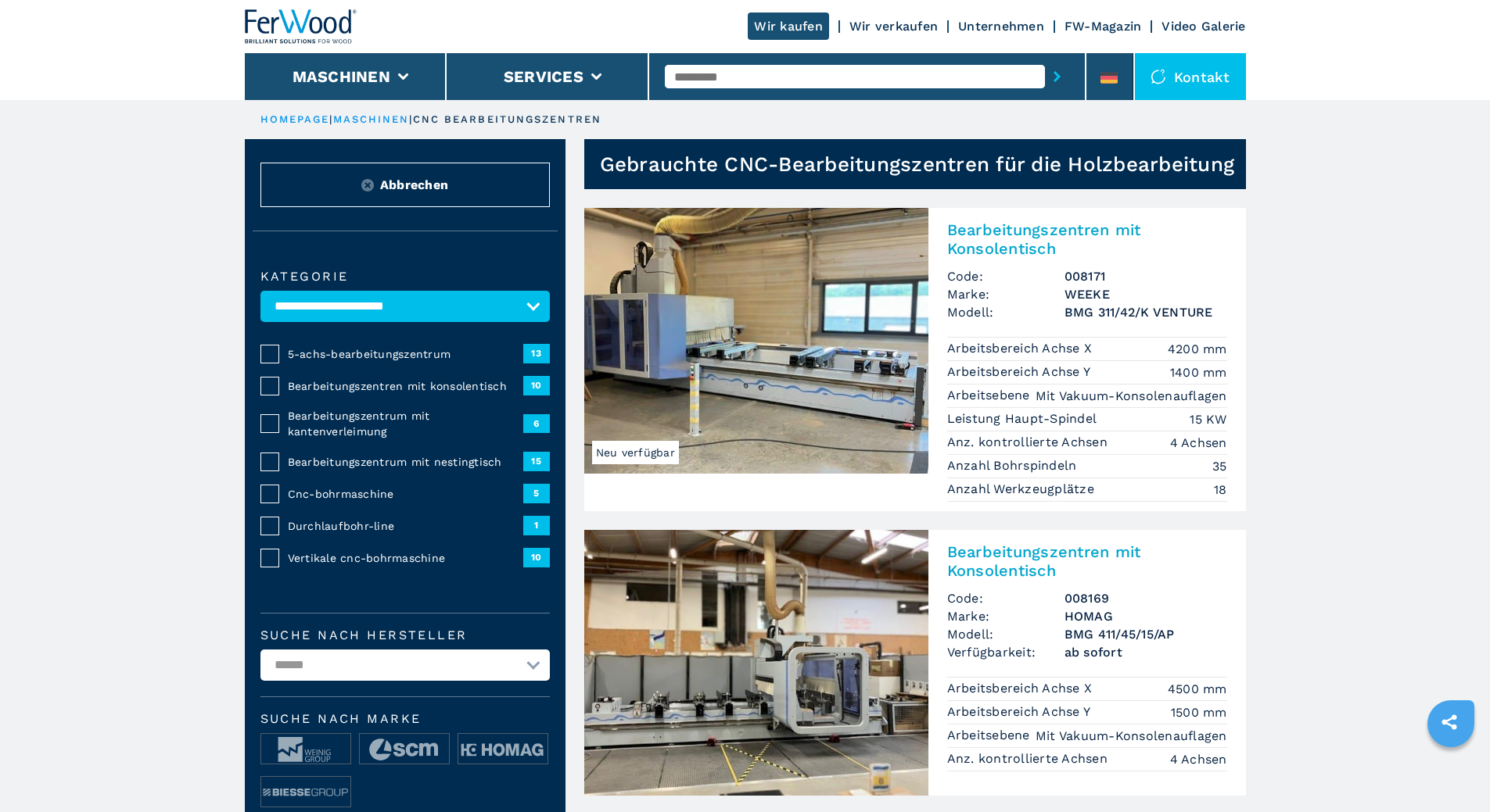
click at [737, 24] on link "Wir kaufen" at bounding box center [788, 26] width 81 height 28
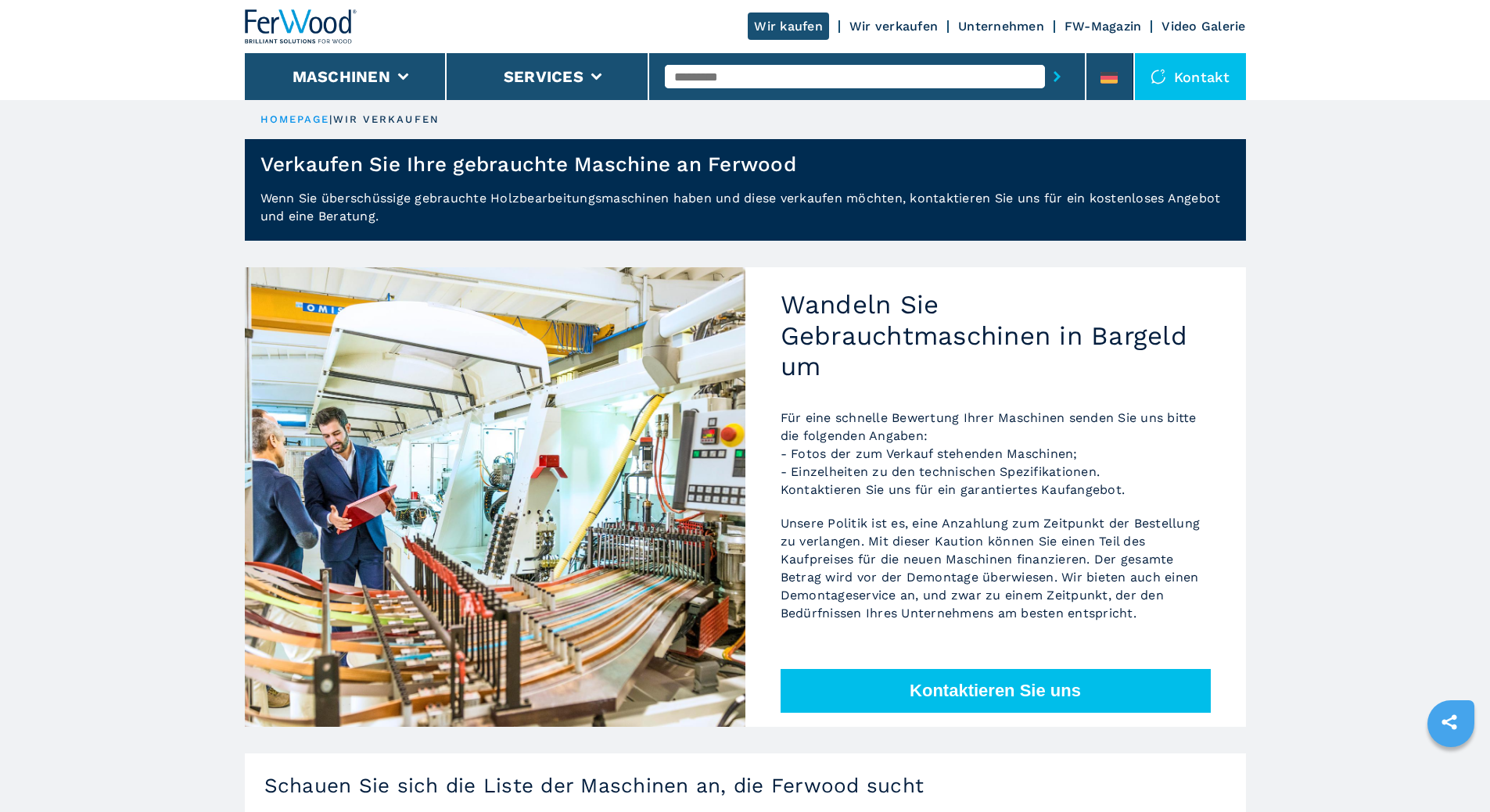
click at [737, 28] on link "Unternehmen" at bounding box center [1000, 26] width 86 height 15
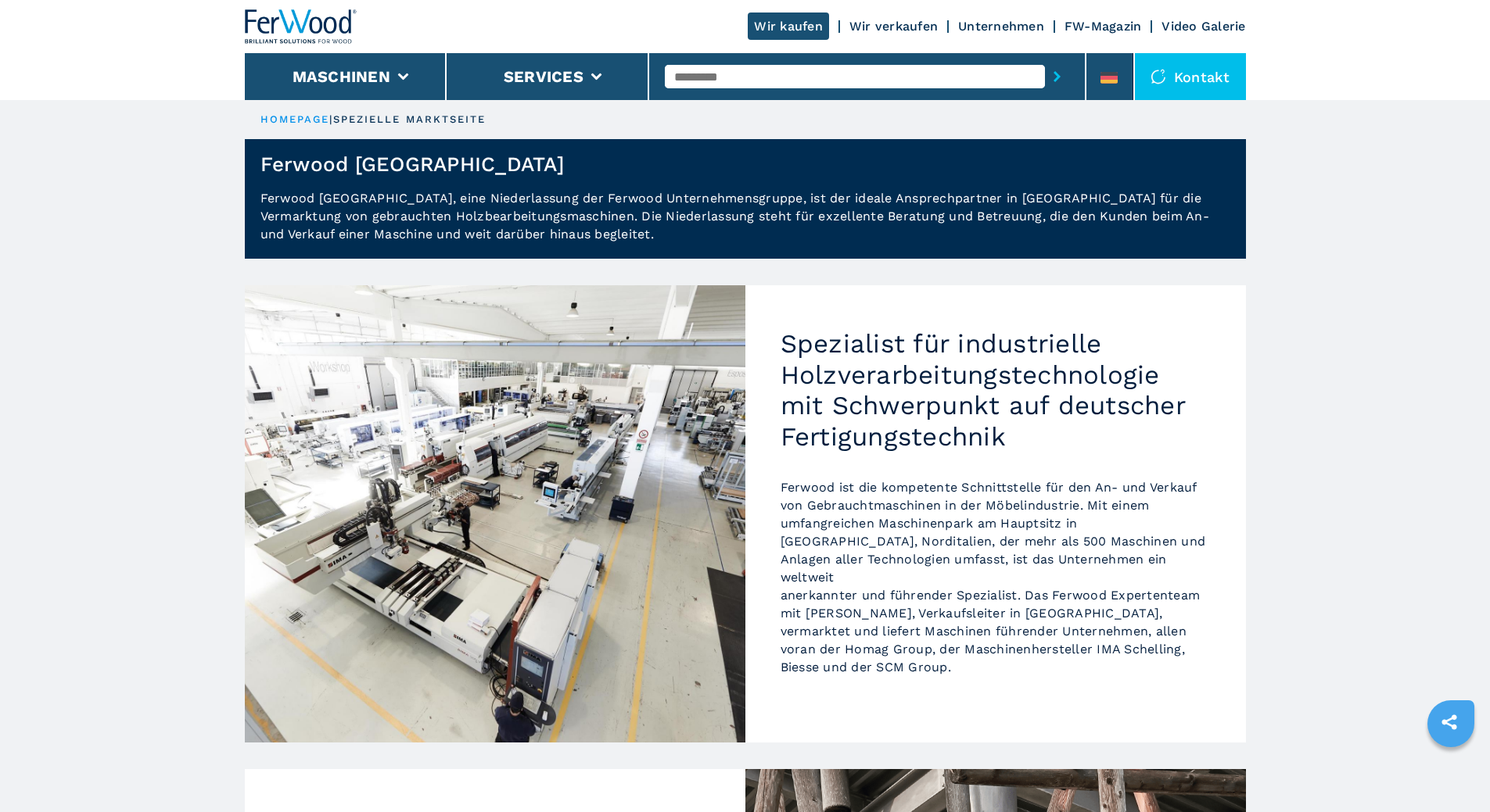
click at [737, 86] on div "Kontakt" at bounding box center [1190, 76] width 111 height 47
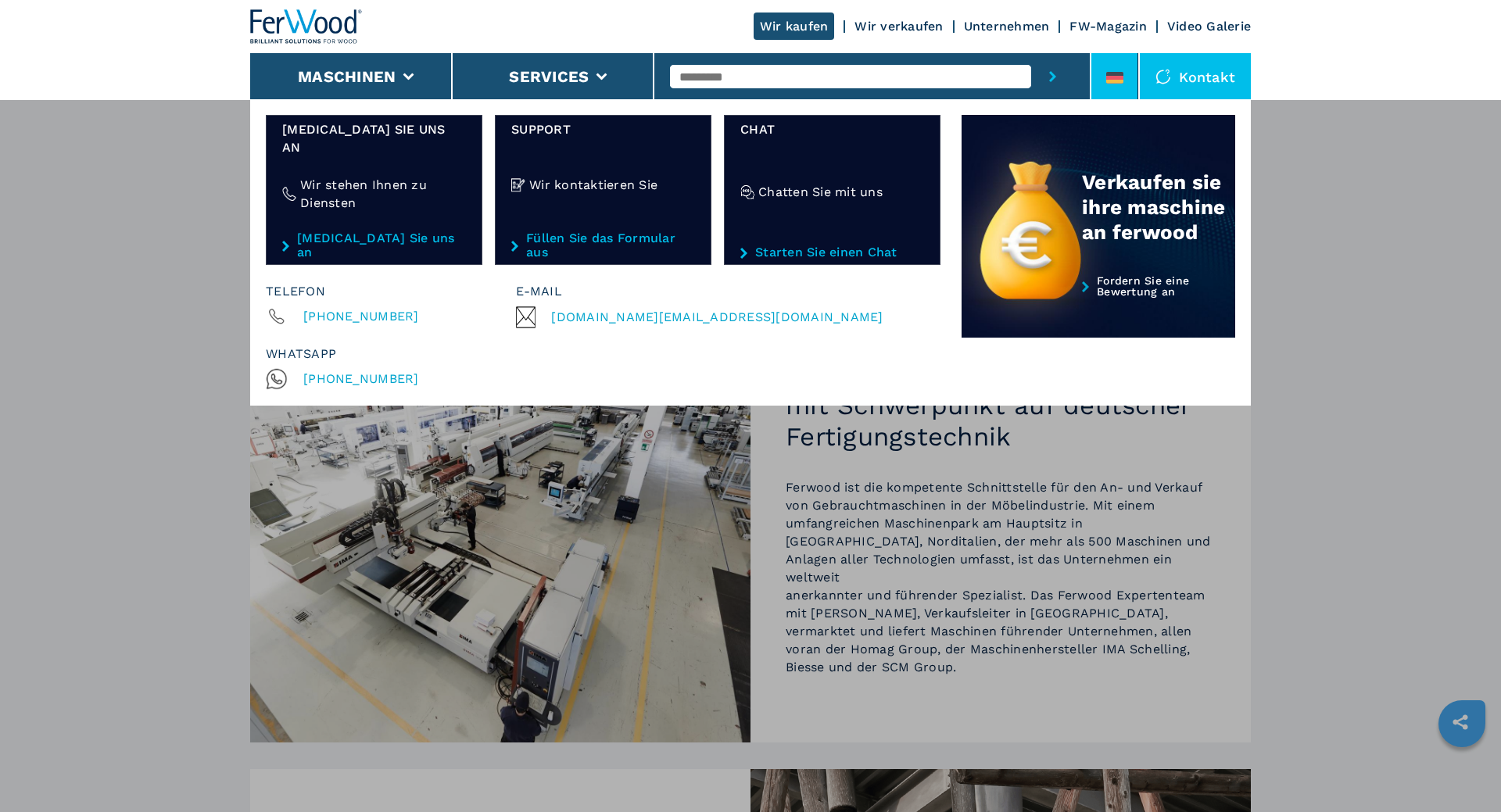
click at [737, 82] on li at bounding box center [1114, 76] width 47 height 47
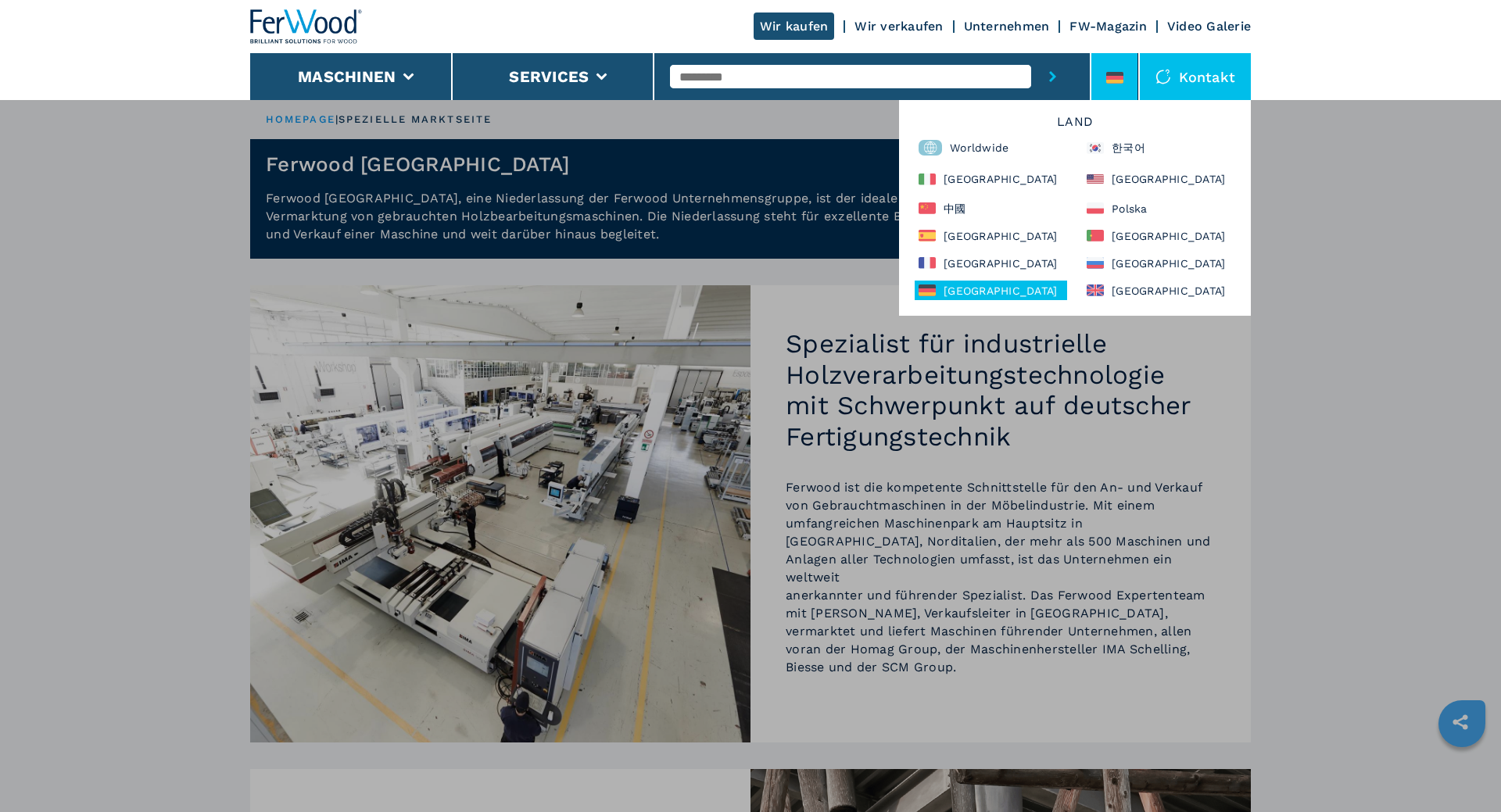
click at [737, 292] on div "[GEOGRAPHIC_DATA]" at bounding box center [991, 290] width 153 height 20
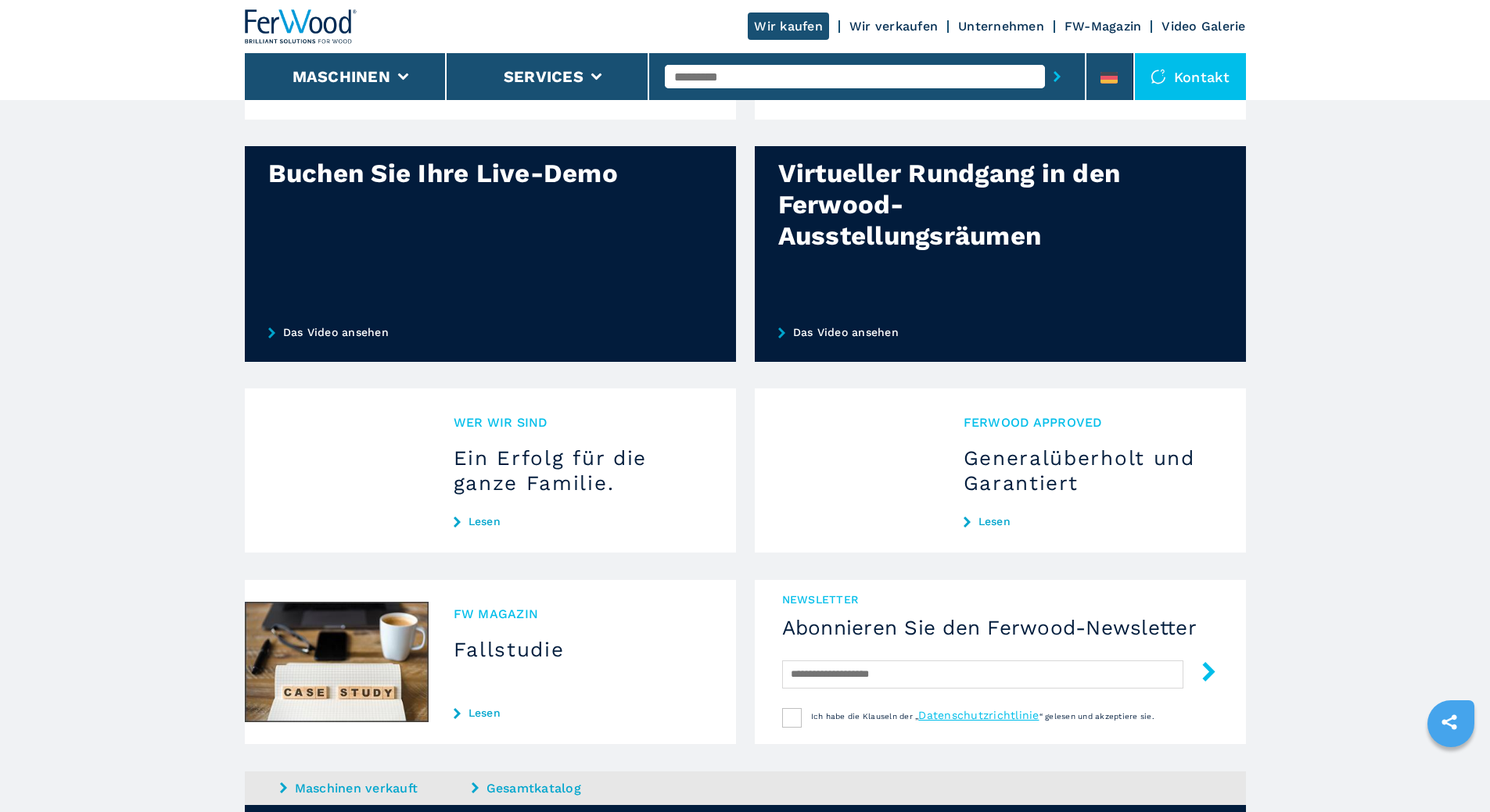
scroll to position [1173, 0]
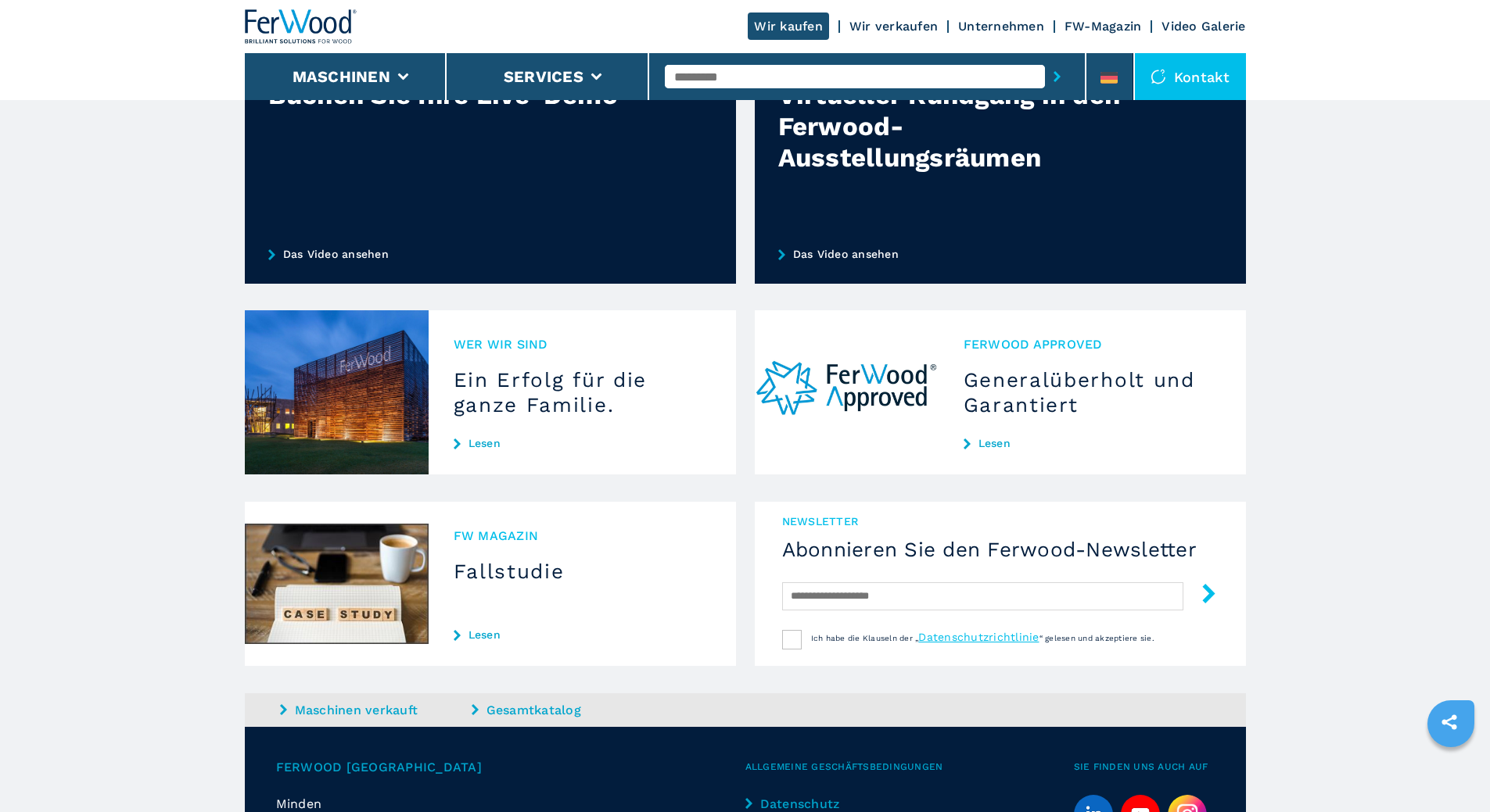
click at [532, 418] on h3 "Ein Erfolg für die ganze Familie." at bounding box center [582, 393] width 257 height 50
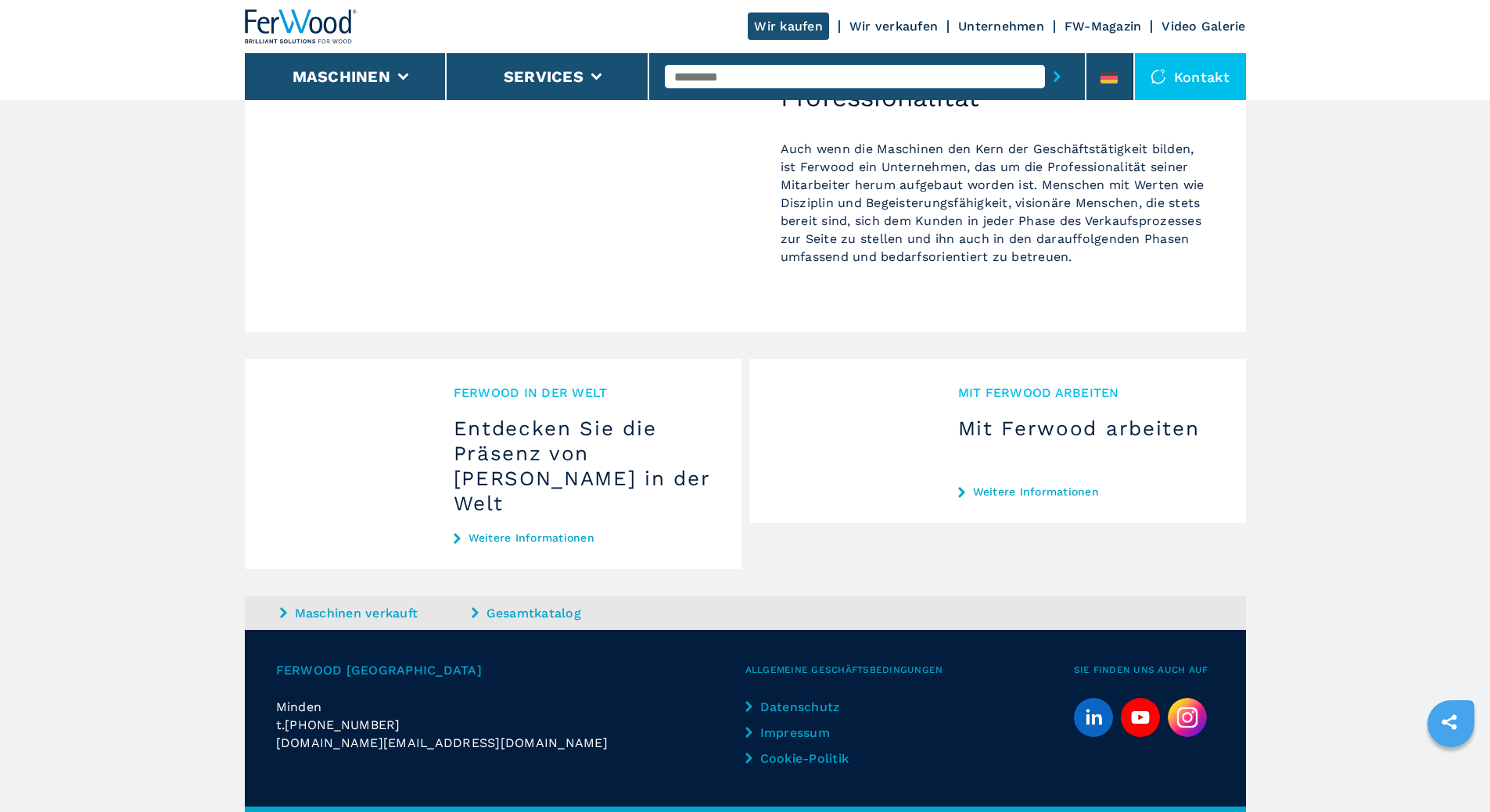
scroll to position [1577, 0]
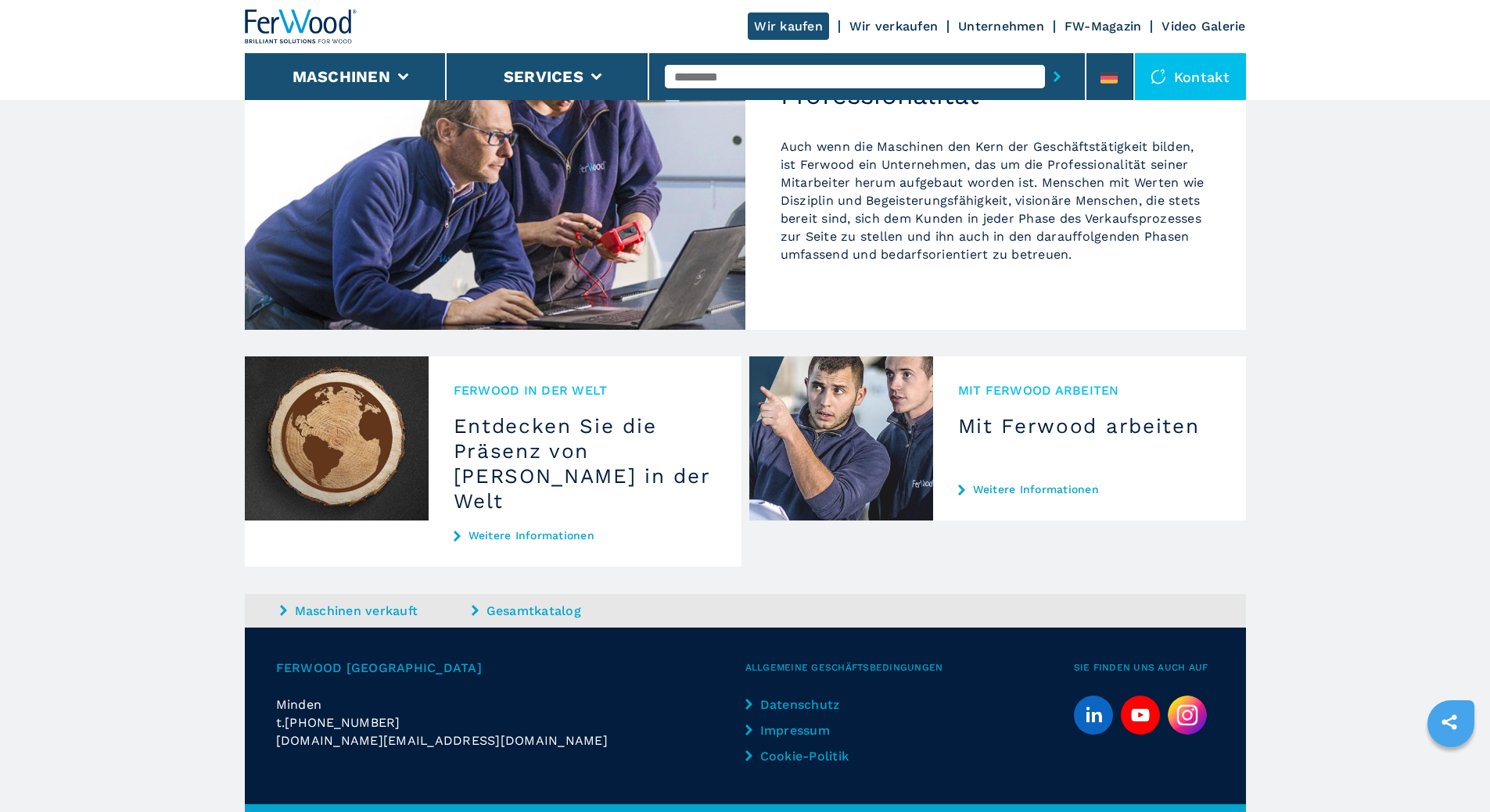
click at [512, 529] on link "Weitere Informationen" at bounding box center [584, 536] width 263 height 12
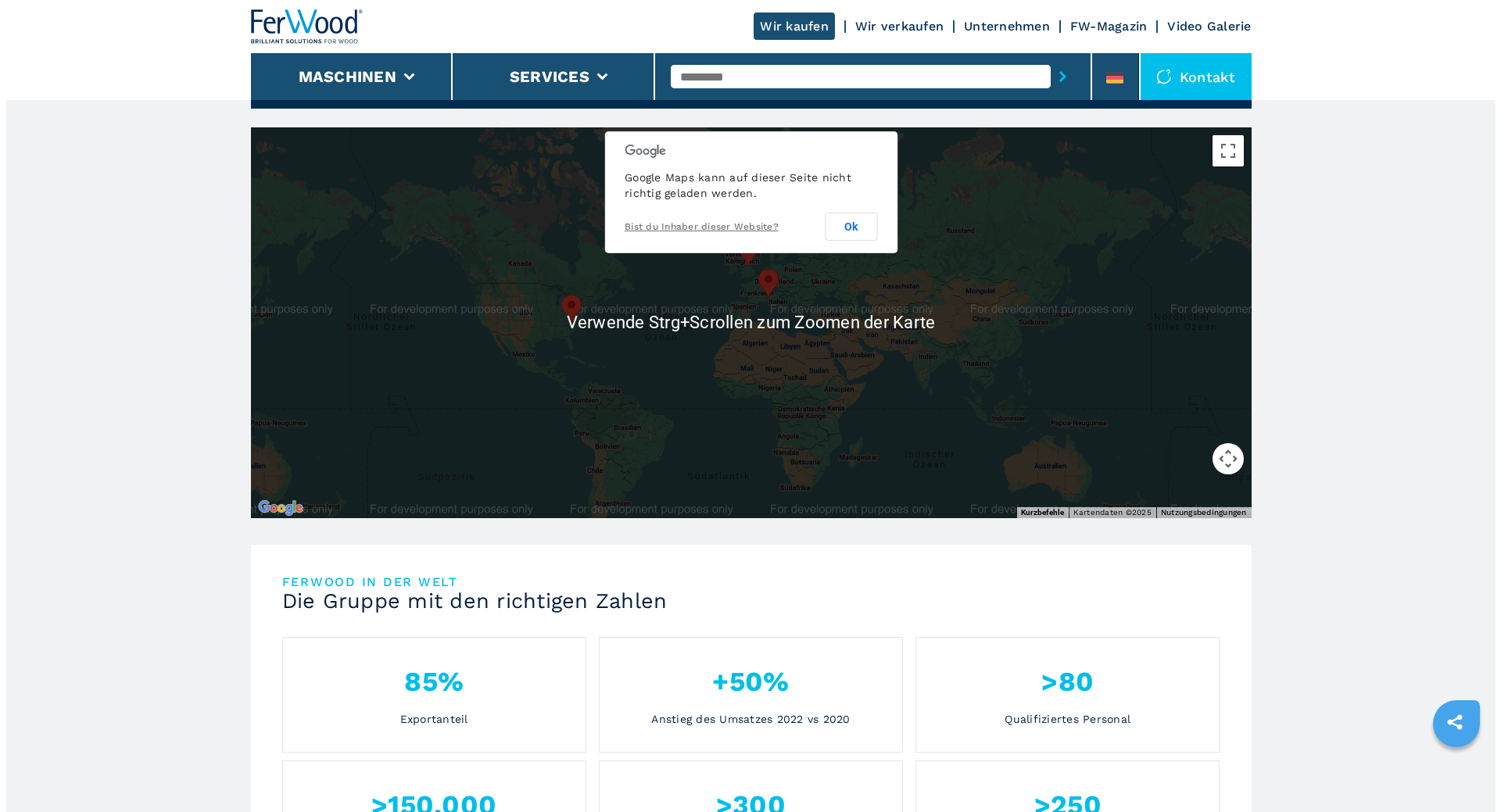
scroll to position [156, 0]
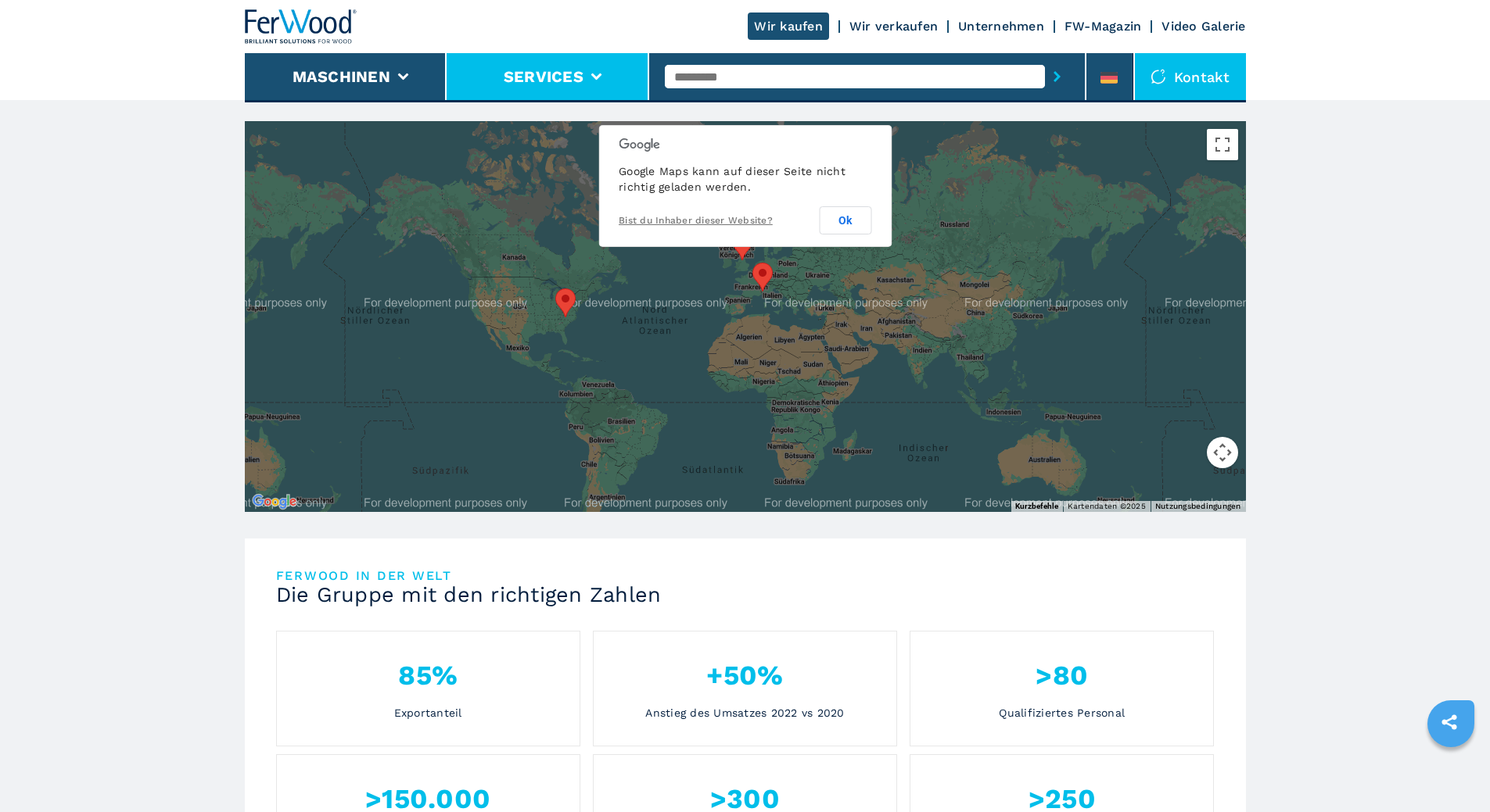
click at [605, 77] on li "Services" at bounding box center [548, 76] width 203 height 47
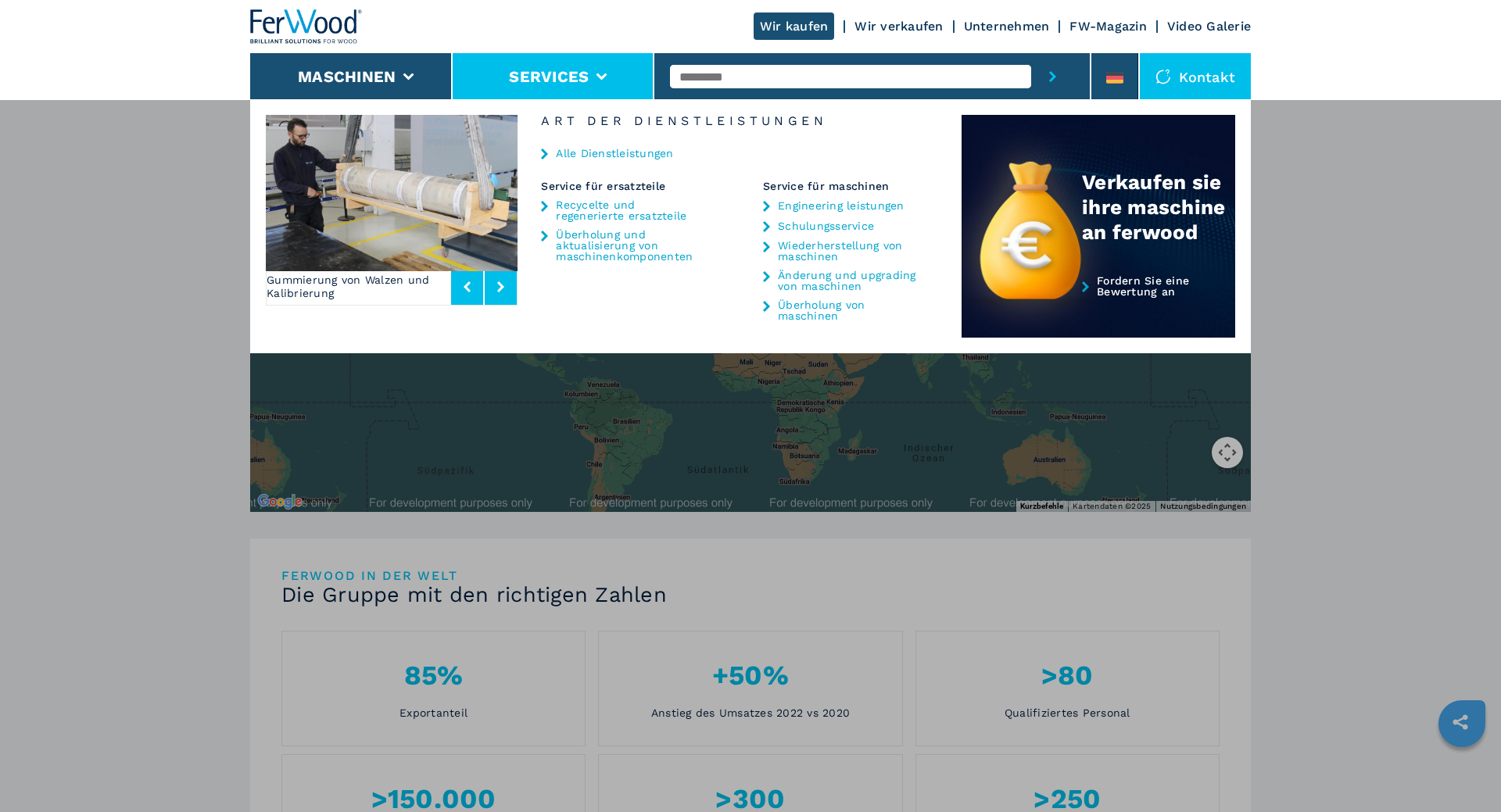
click at [595, 240] on link "Überholung und aktualisierung von maschinenkomponenten" at bounding box center [628, 245] width 146 height 33
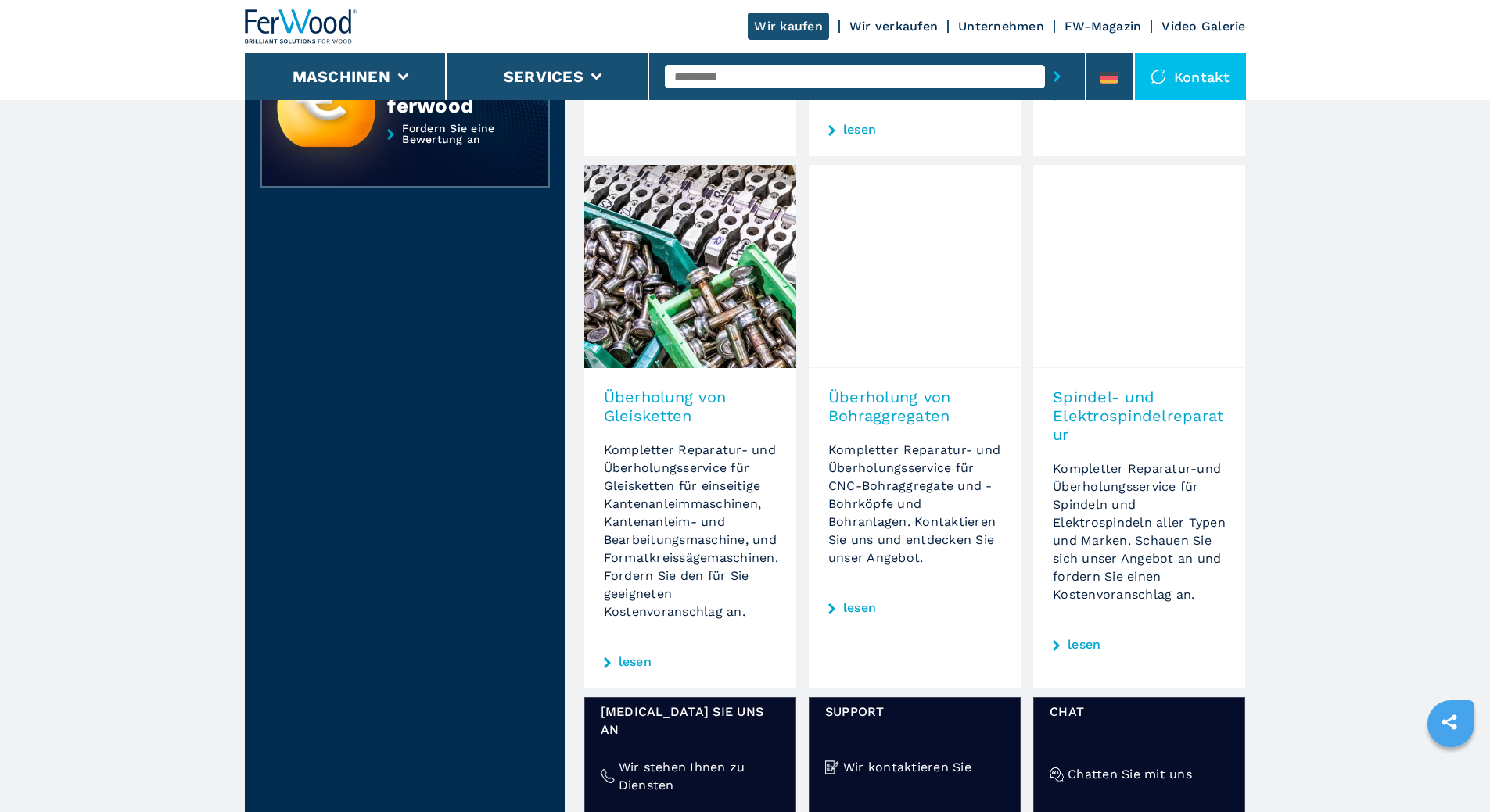
scroll to position [626, 0]
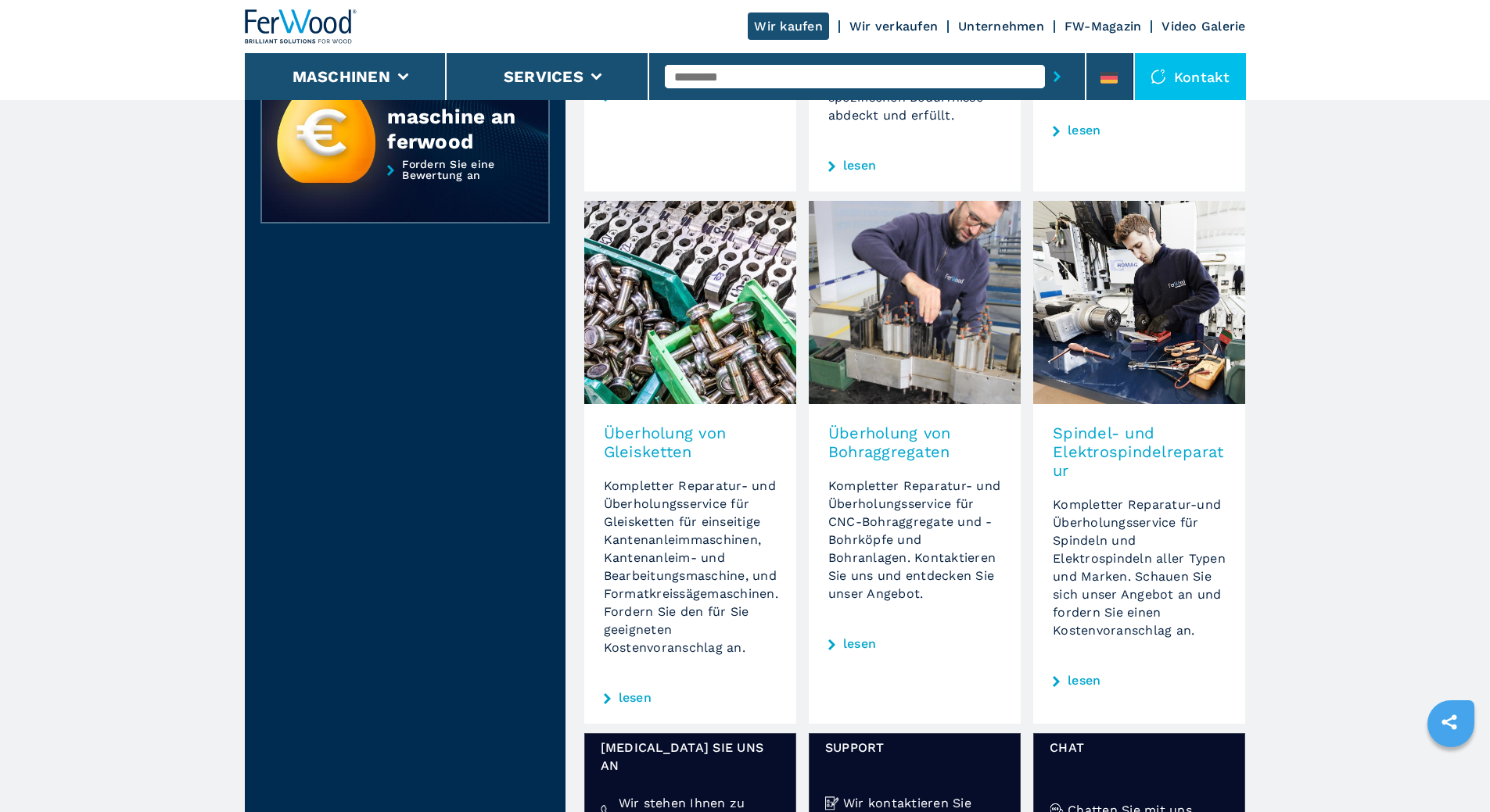
click at [1123, 464] on h3 "Spindel- und Elektrospindelreparatur" at bounding box center [1138, 451] width 172 height 56
